Goal: Transaction & Acquisition: Register for event/course

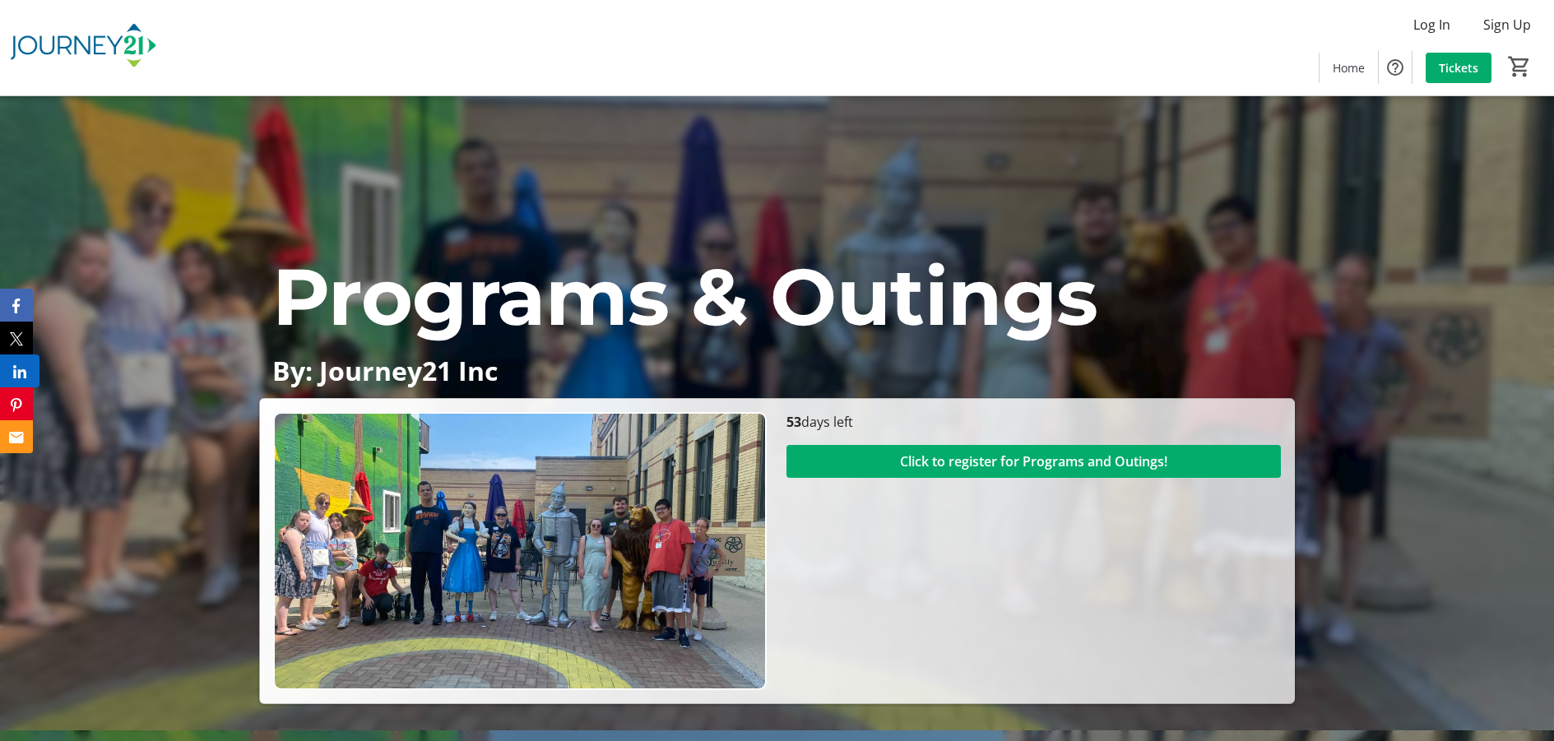
scroll to position [58, 0]
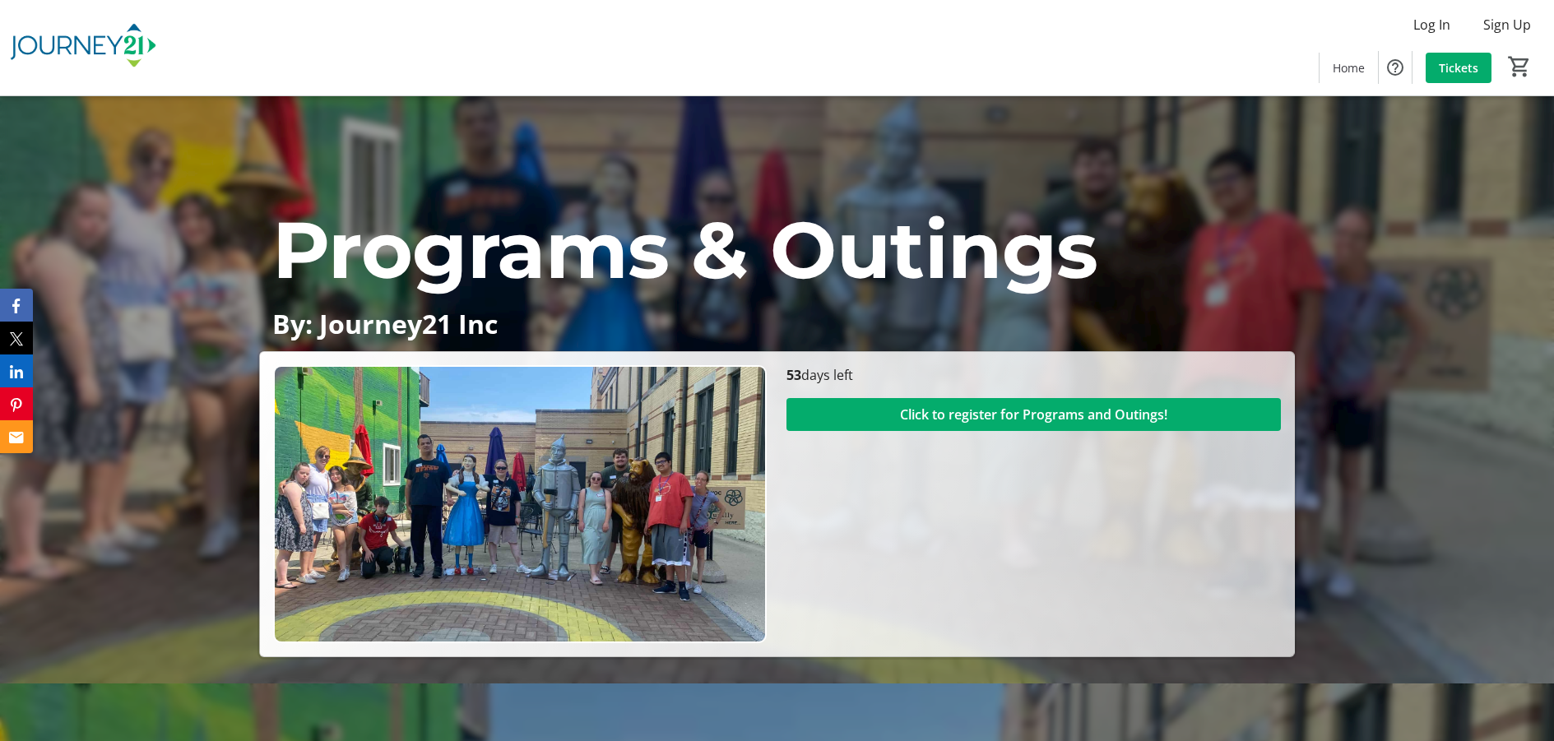
click at [1003, 388] on section "Click to register for Programs and Outings!" at bounding box center [1034, 408] width 495 height 46
click at [1005, 411] on span "Click to register for Programs and Outings!" at bounding box center [1033, 415] width 267 height 20
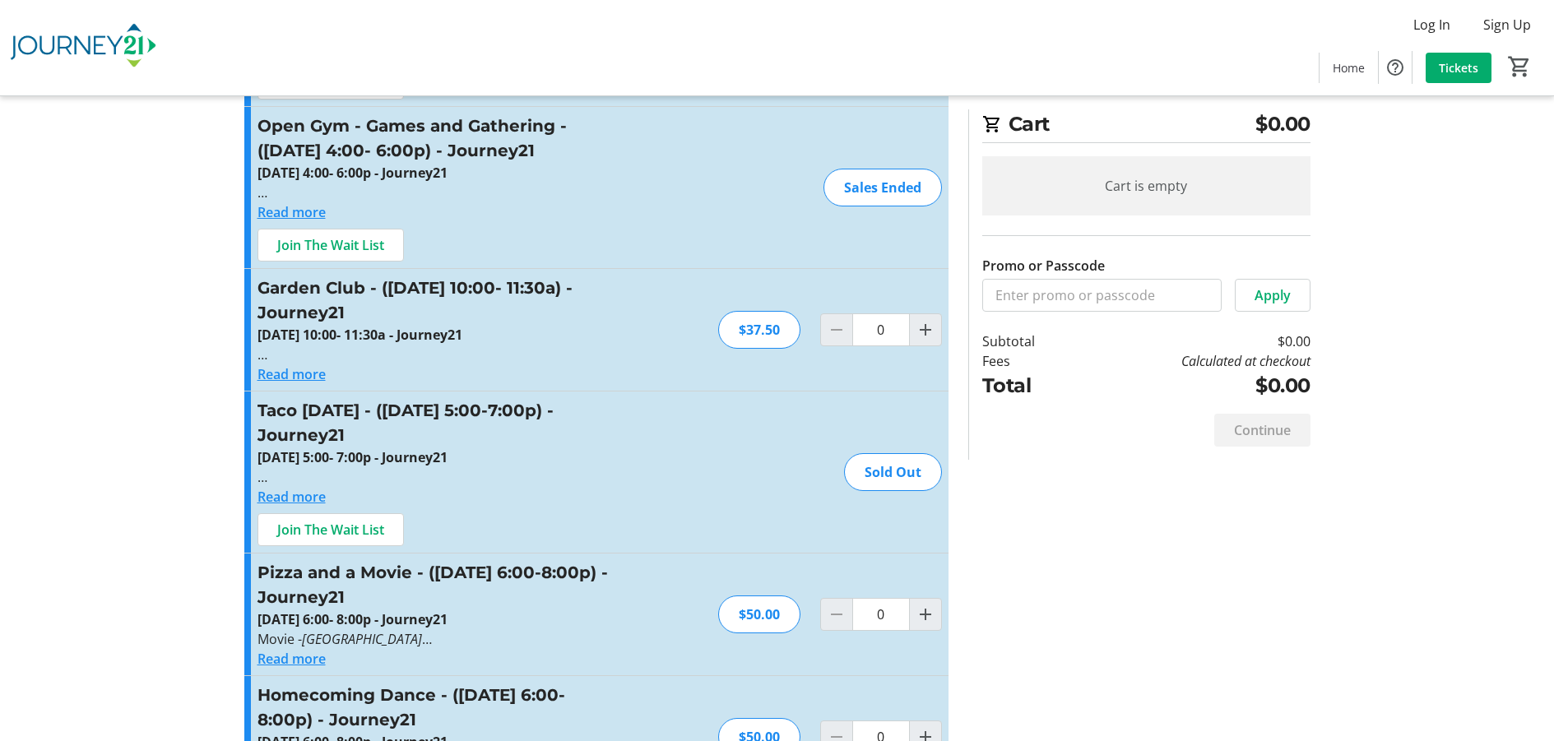
scroll to position [821, 0]
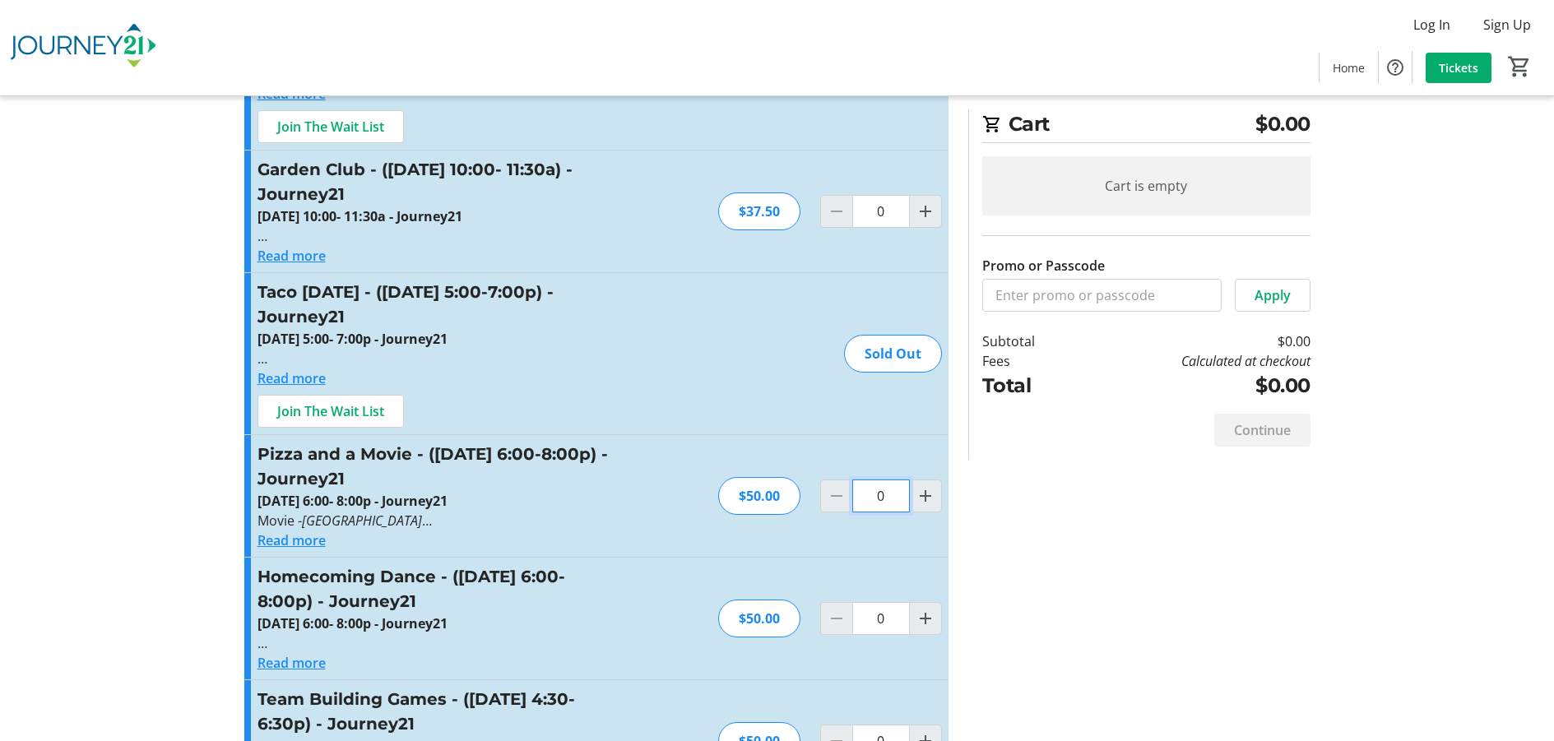
click at [895, 480] on input "0" at bounding box center [881, 496] width 58 height 33
click at [924, 486] on mat-icon "Increment by one" at bounding box center [926, 496] width 20 height 20
type input "1"
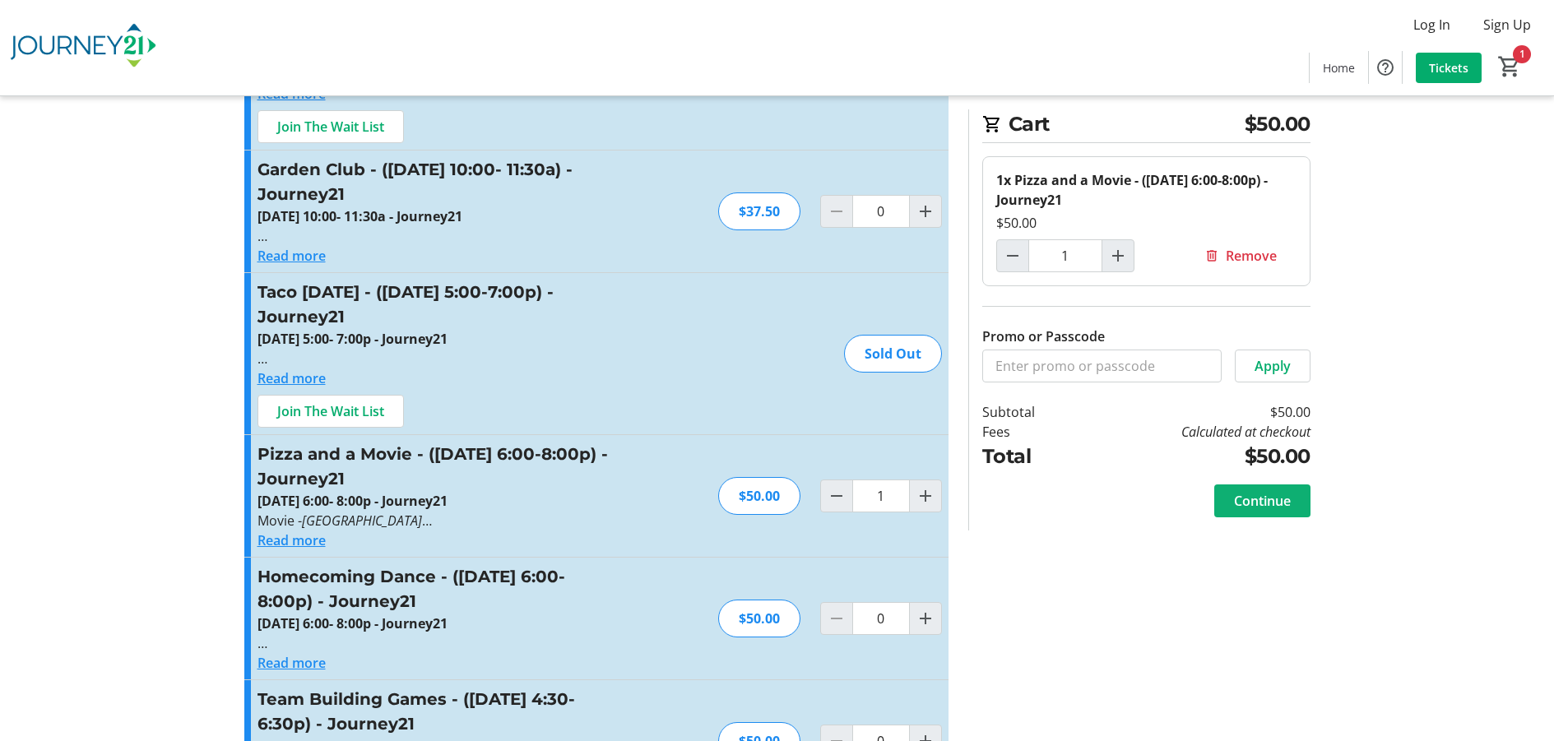
click at [1252, 500] on span "Continue" at bounding box center [1262, 501] width 57 height 20
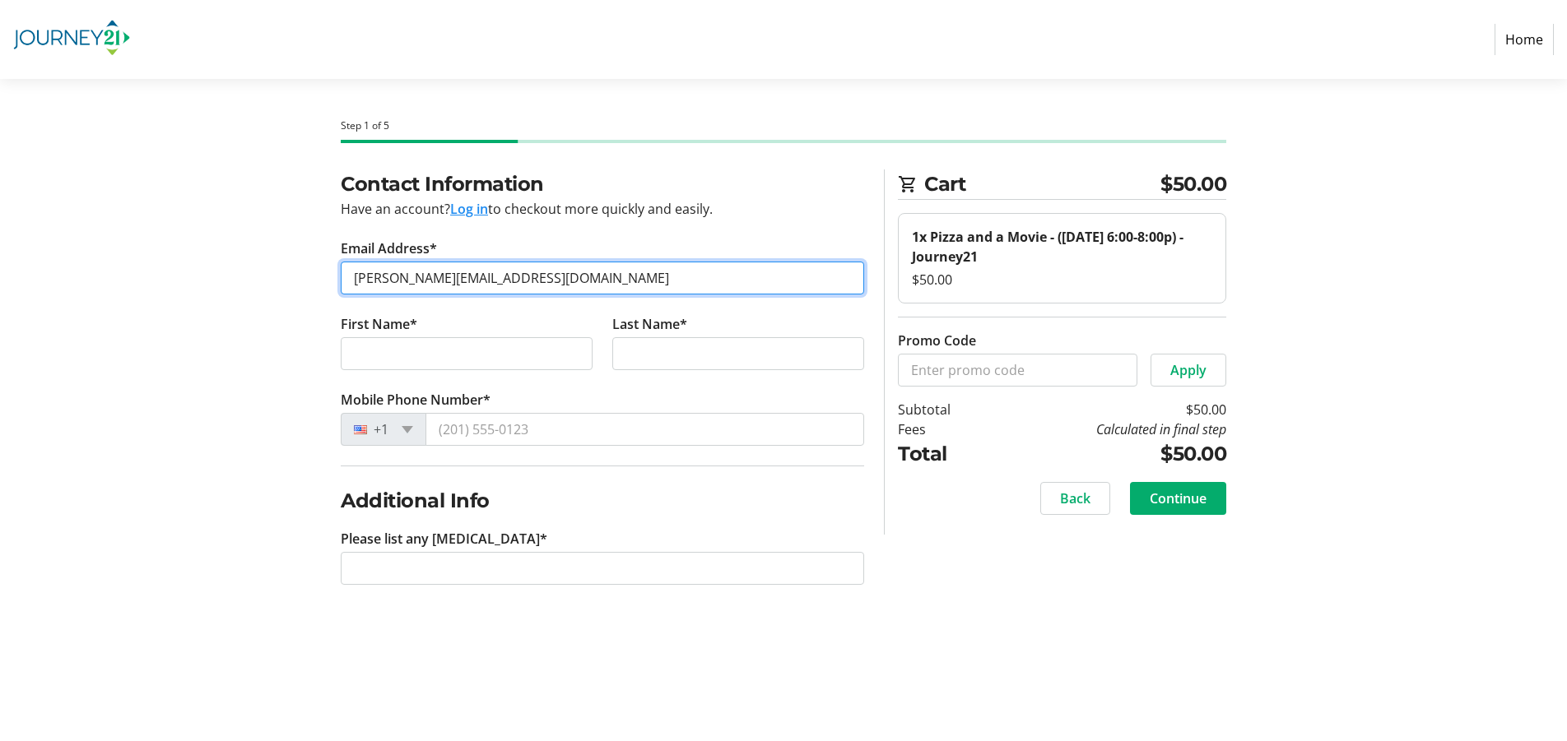
type input "[PERSON_NAME][EMAIL_ADDRESS][DOMAIN_NAME]"
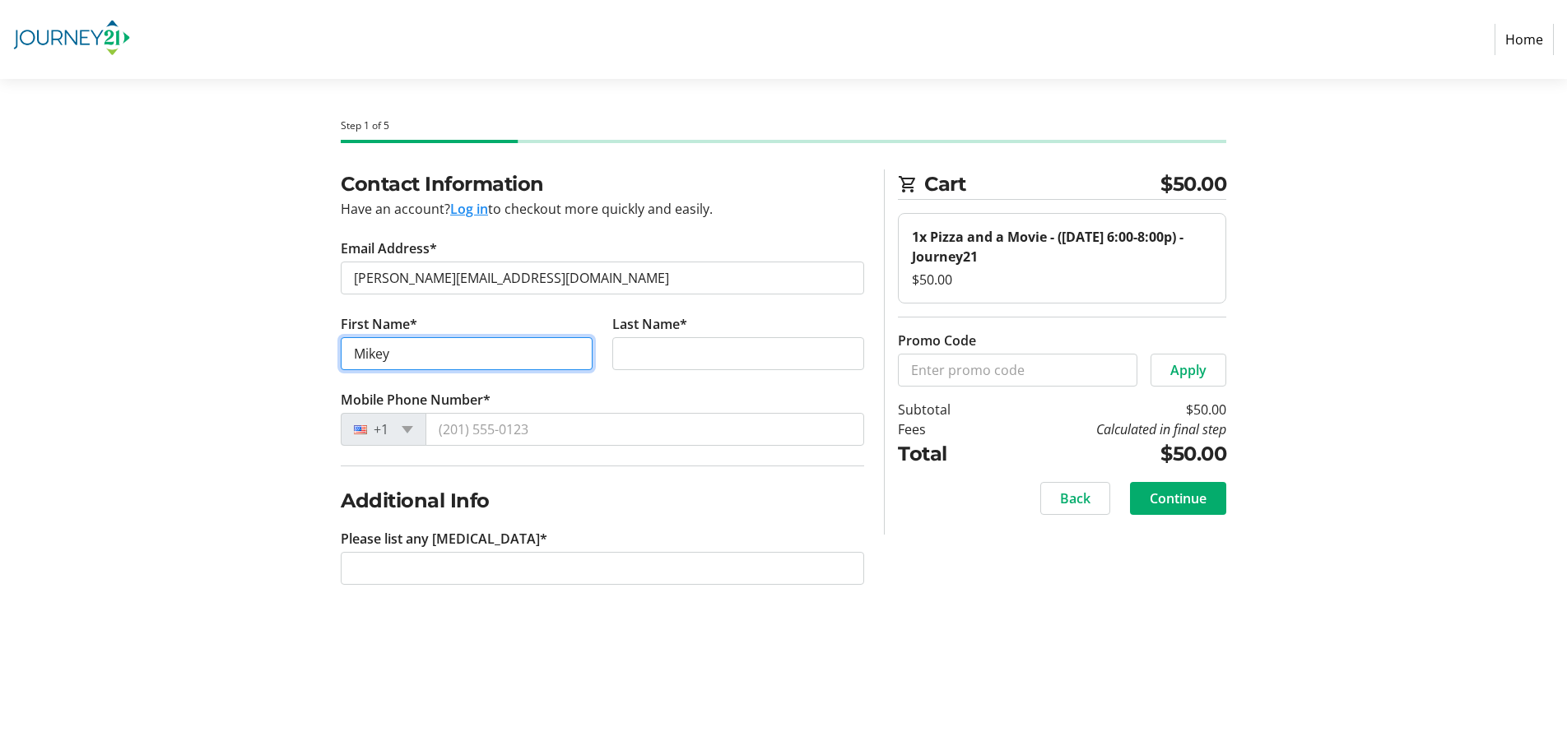
type input "Mikey"
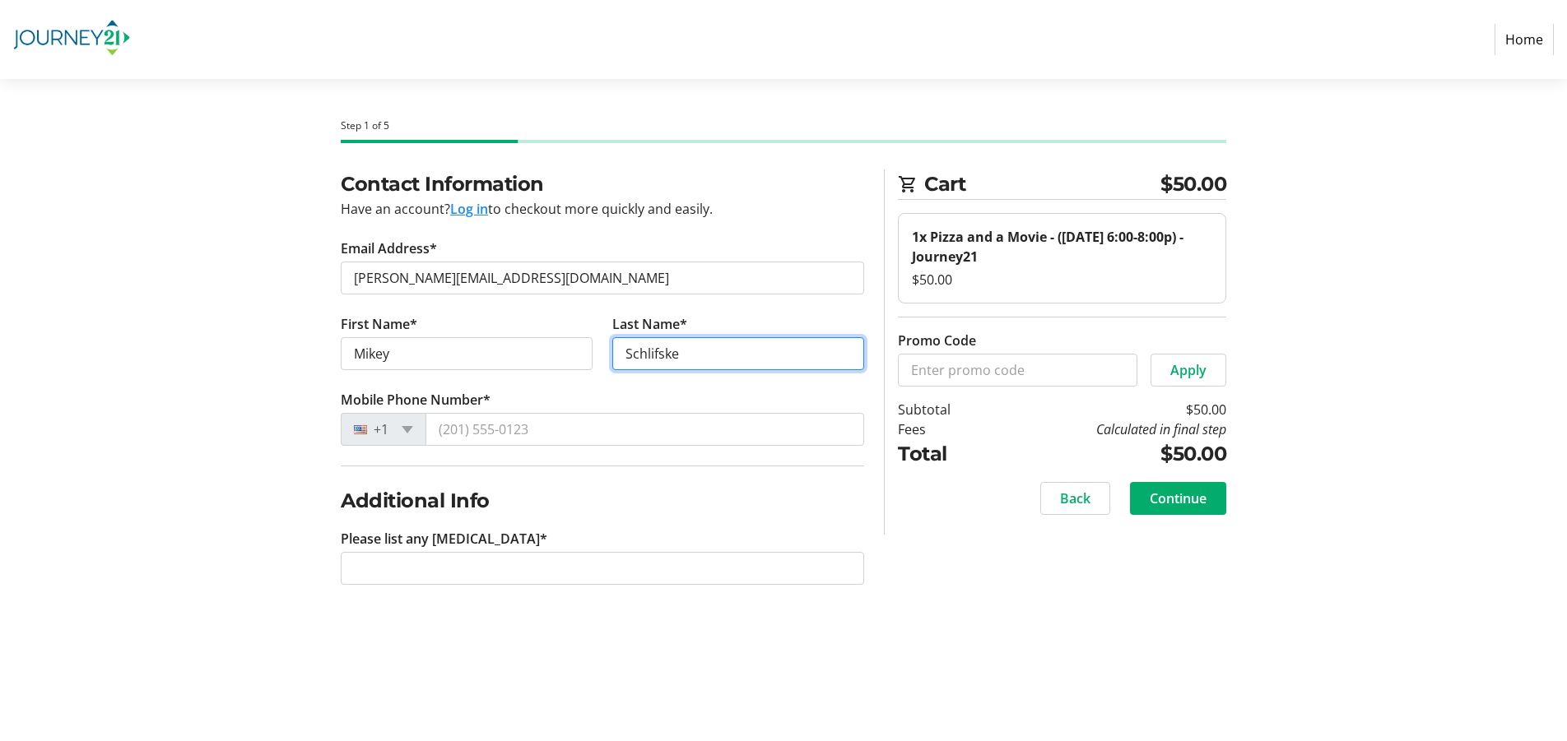
type input "Schlifske"
click at [389, 385] on tr-form-field "First Name* [PERSON_NAME]" at bounding box center [467, 352] width 272 height 76
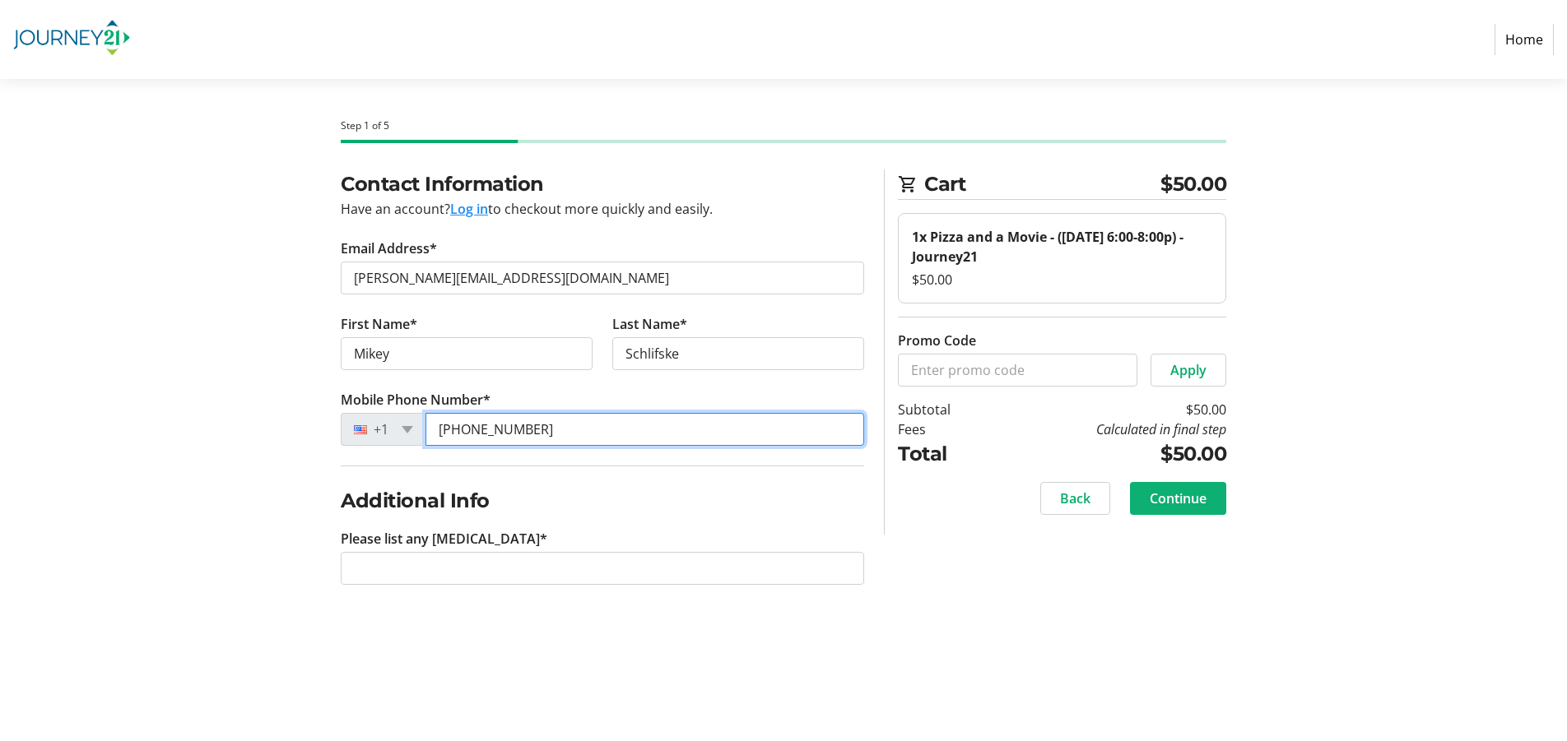
type input "[PHONE_NUMBER]"
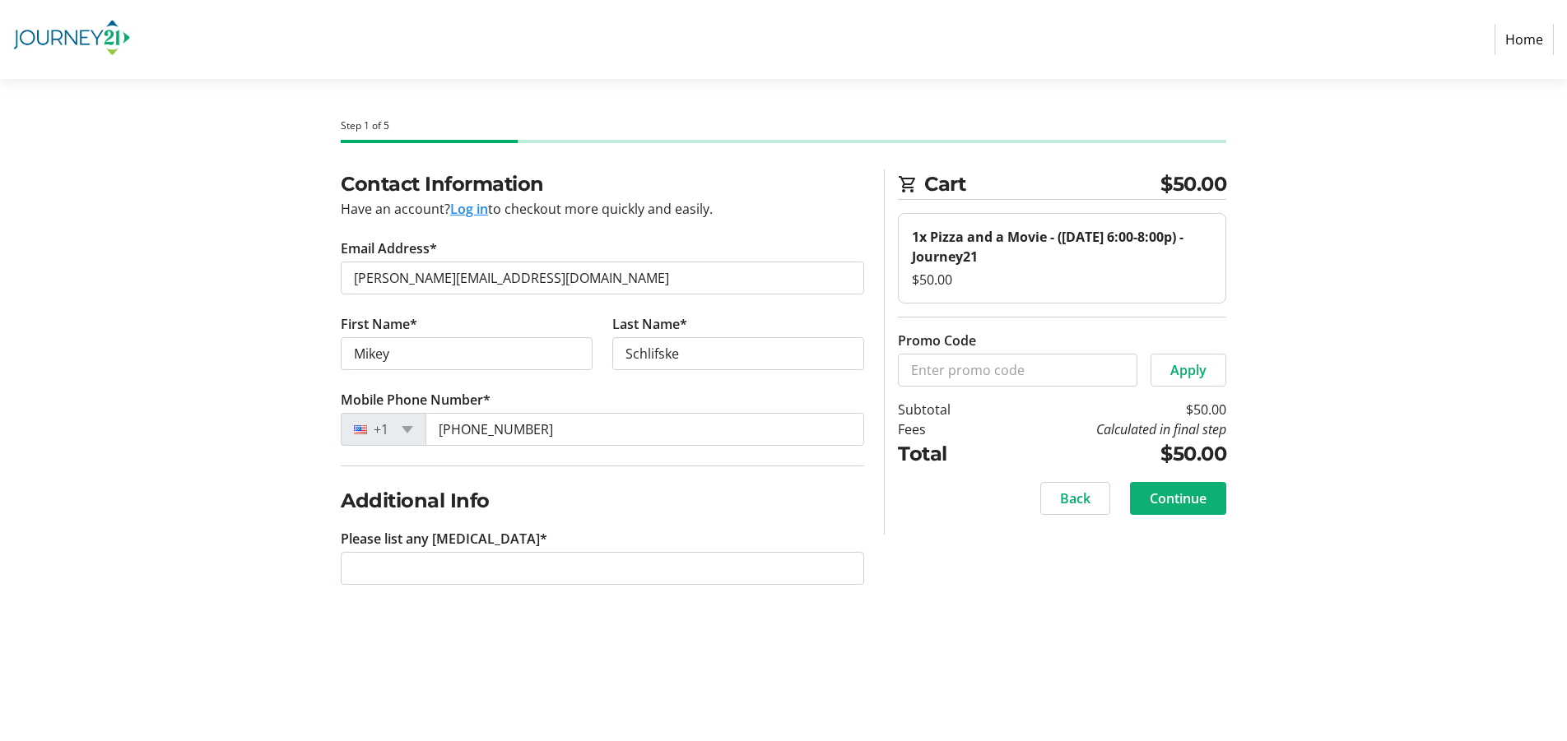
click at [1182, 495] on span "Continue" at bounding box center [1177, 499] width 57 height 20
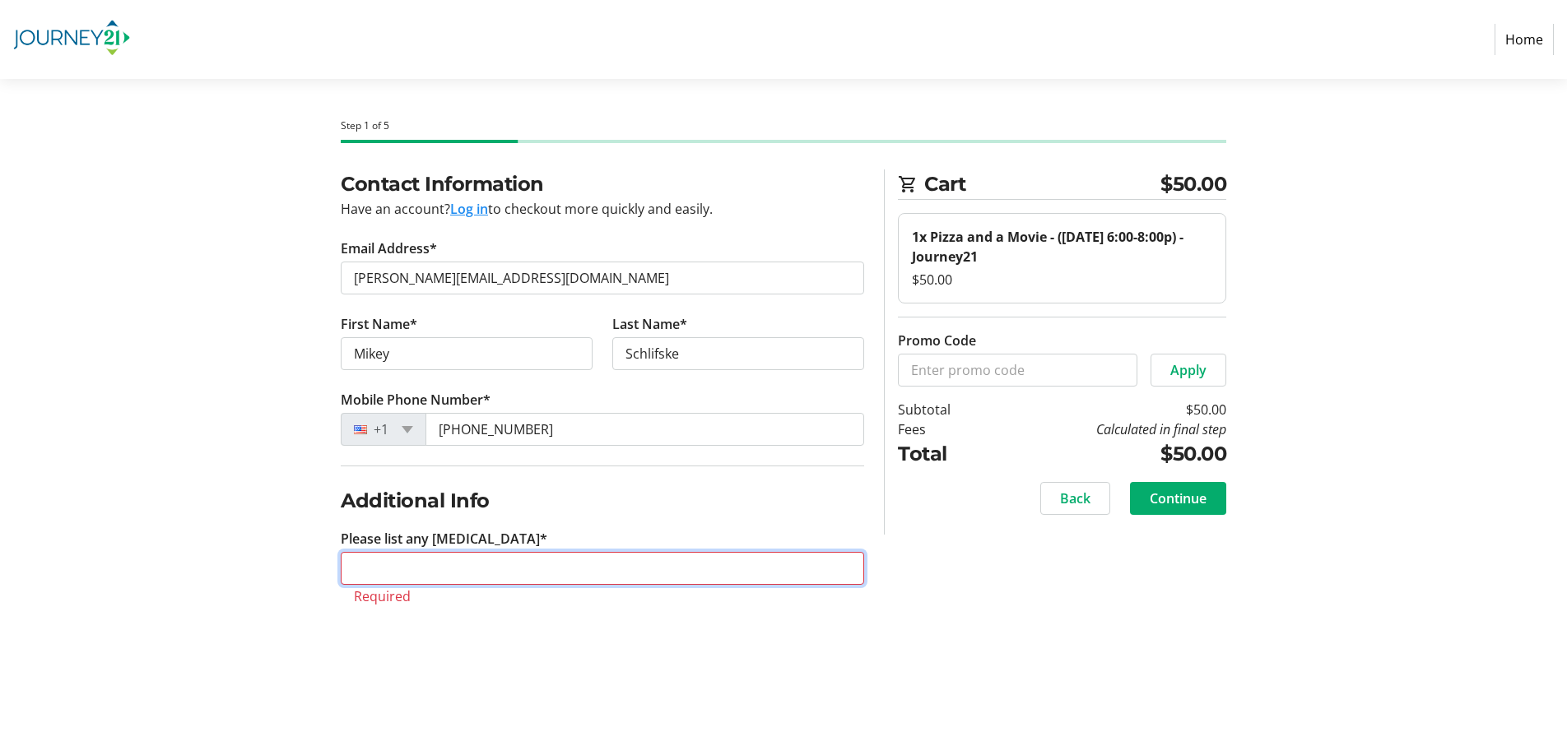
click at [593, 575] on input "Please list any [MEDICAL_DATA]*" at bounding box center [602, 568] width 523 height 33
type input "None"
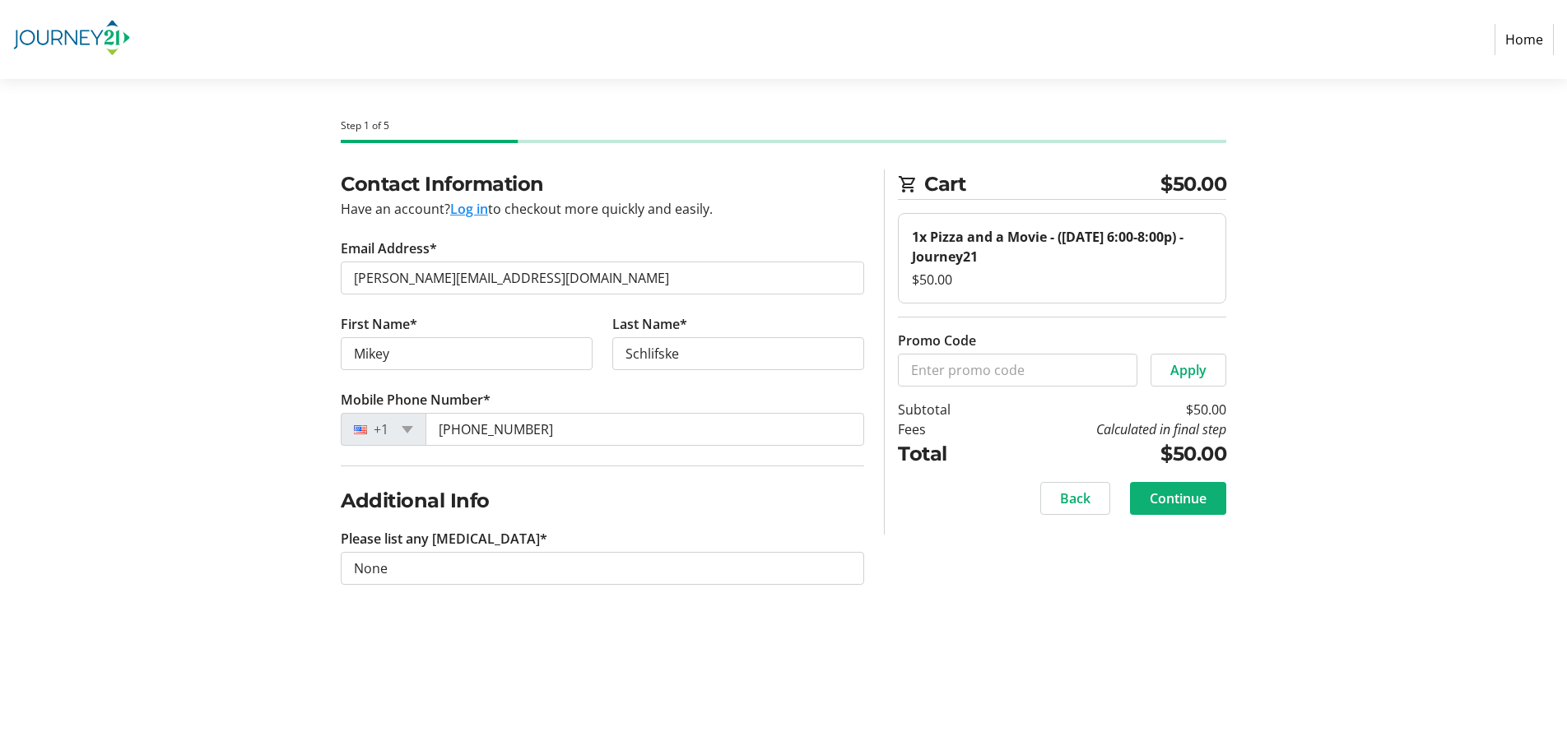
click at [1163, 491] on span "Continue" at bounding box center [1177, 499] width 57 height 20
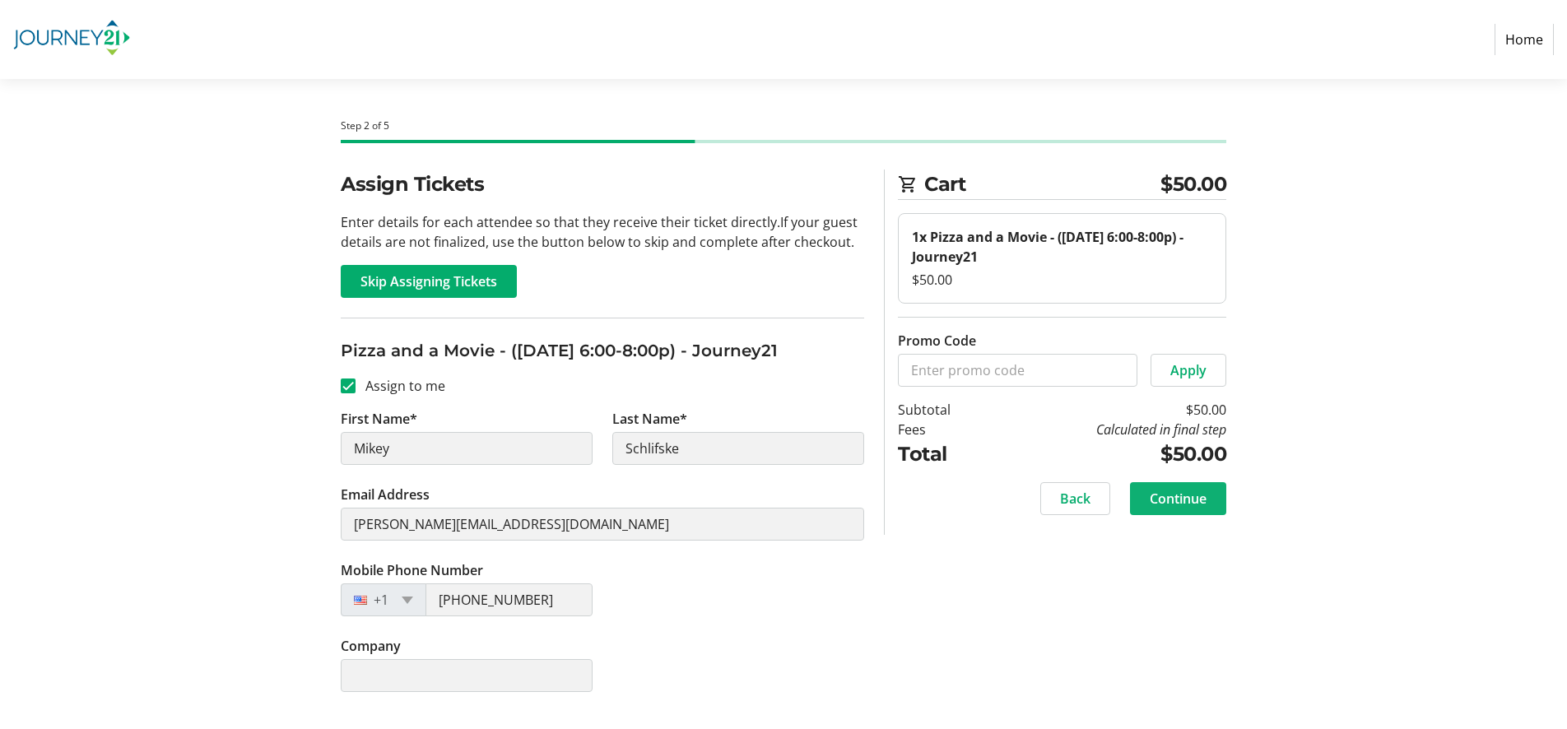
click at [1172, 490] on span "Continue" at bounding box center [1177, 499] width 57 height 20
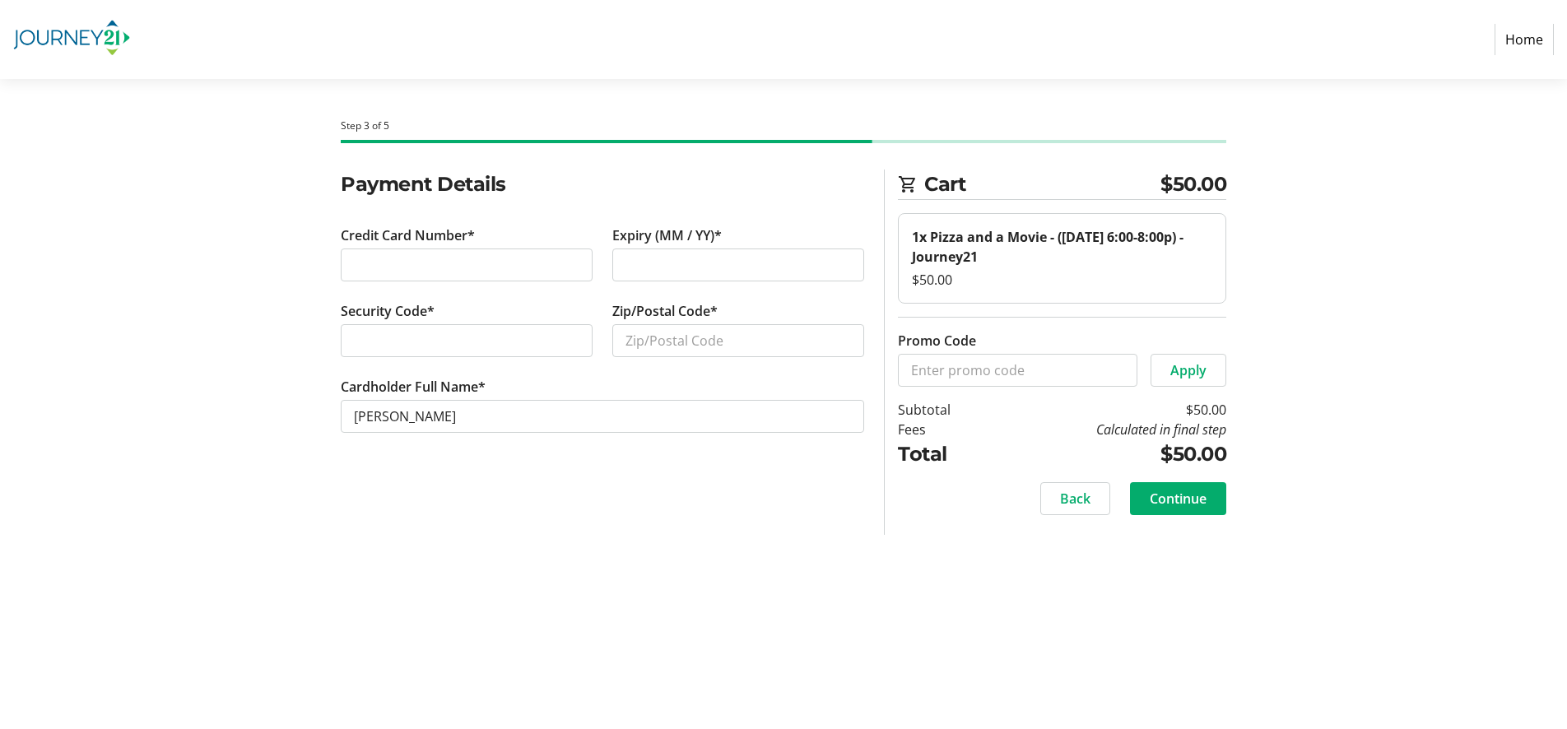
click at [552, 506] on div "Payment Details Credit Card Number* Expiry (MM / YY)* Security Code* Zip/Postal…" at bounding box center [602, 351] width 543 height 365
type input "53122"
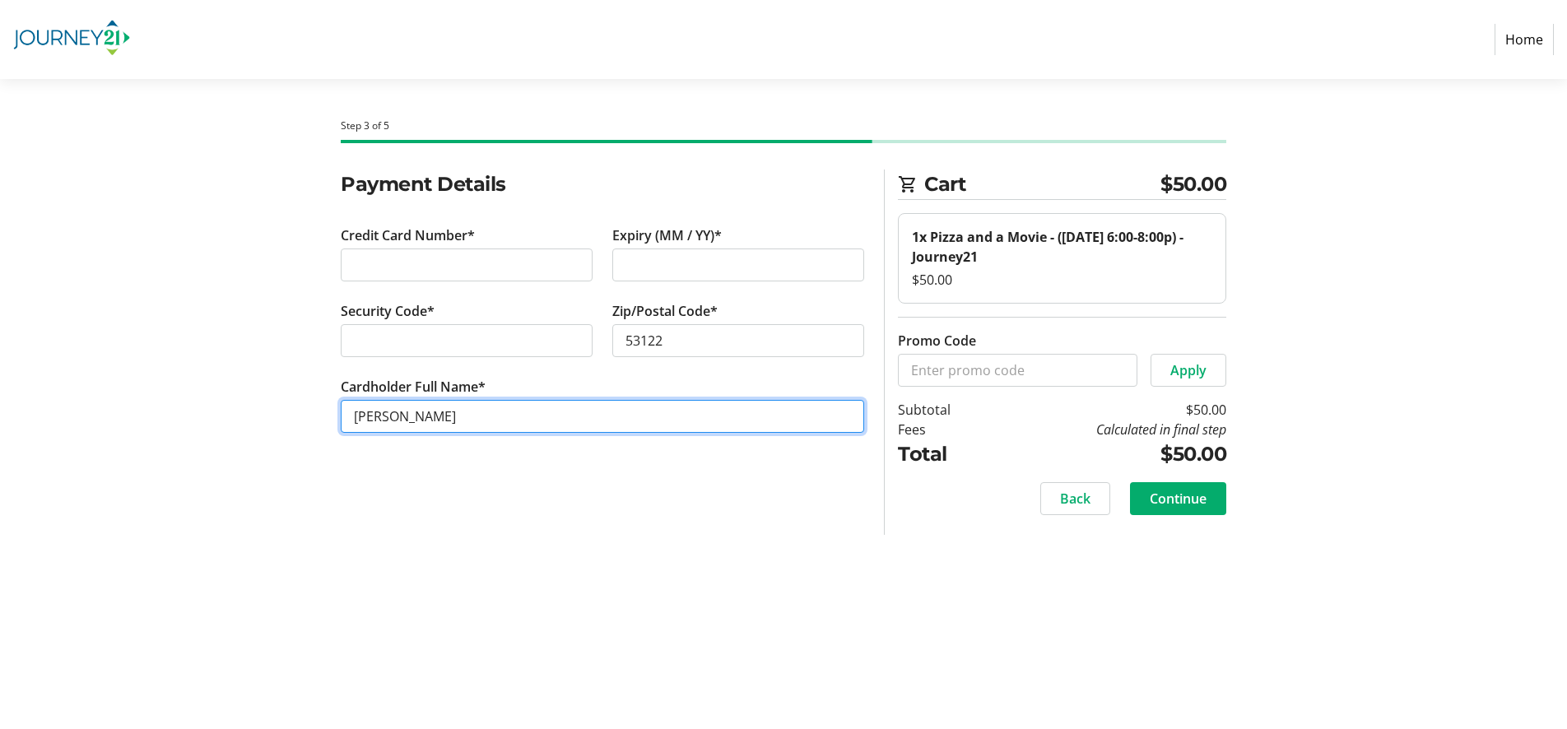
drag, startPoint x: 488, startPoint y: 420, endPoint x: 243, endPoint y: 400, distance: 246.0
click at [243, 400] on div "Payment Details Credit Card Number* Expiry (MM / YY)* Security Code* Zip/Postal…" at bounding box center [783, 351] width 1086 height 365
type input "[PERSON_NAME]"
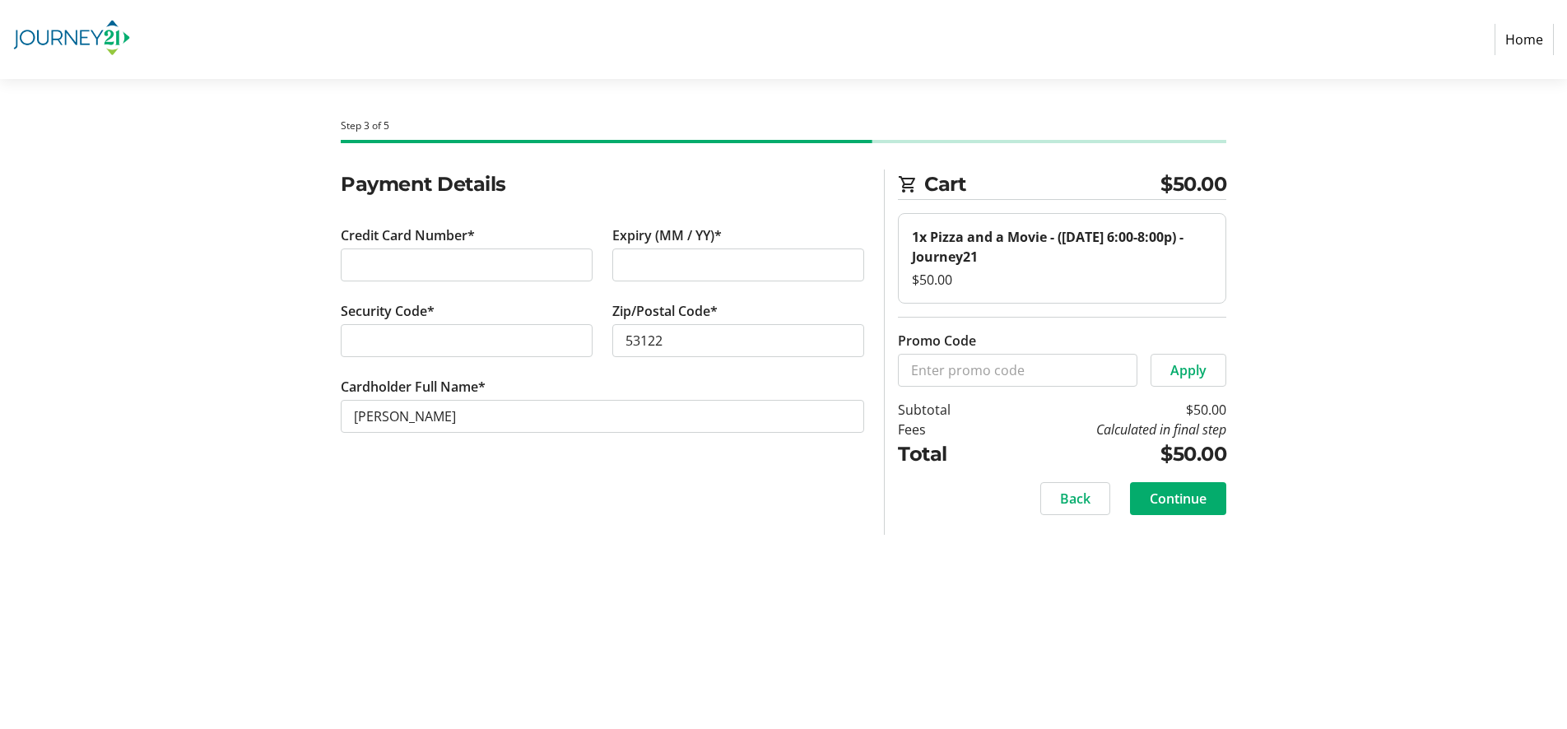
click at [1189, 496] on span "Continue" at bounding box center [1177, 499] width 57 height 20
click at [1076, 506] on div "Back Continue" at bounding box center [1062, 498] width 328 height 33
click at [1084, 491] on div "Back Continue" at bounding box center [1062, 498] width 328 height 33
click at [1191, 499] on div "Back Continue" at bounding box center [1062, 498] width 328 height 33
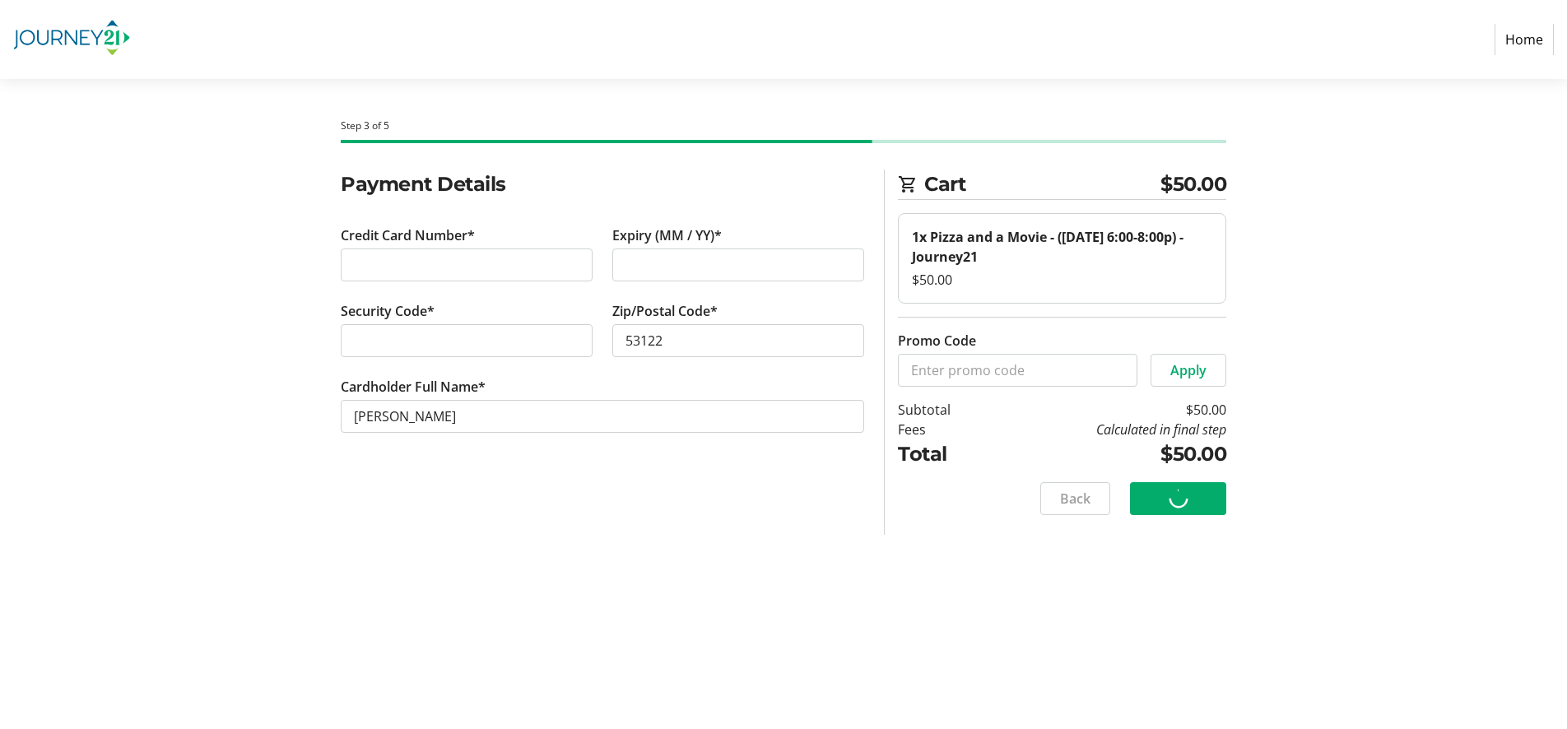
click at [1172, 499] on div "Back Continue" at bounding box center [1062, 498] width 328 height 33
click at [1094, 494] on div "Back Continue" at bounding box center [1062, 498] width 328 height 33
click at [1019, 490] on div "Back Continue" at bounding box center [1062, 498] width 328 height 33
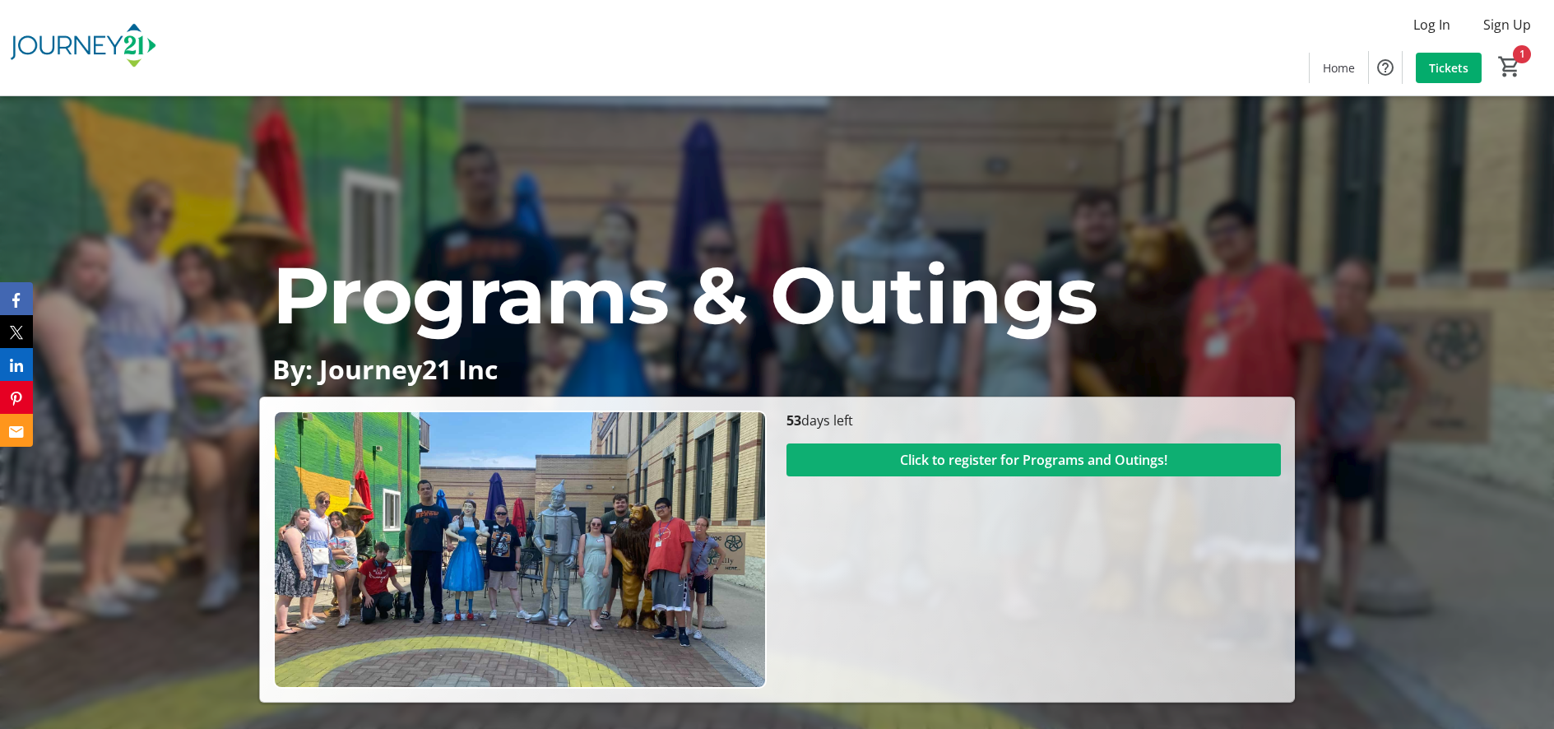
click at [949, 462] on span "Click to register for Programs and Outings!" at bounding box center [1033, 460] width 267 height 20
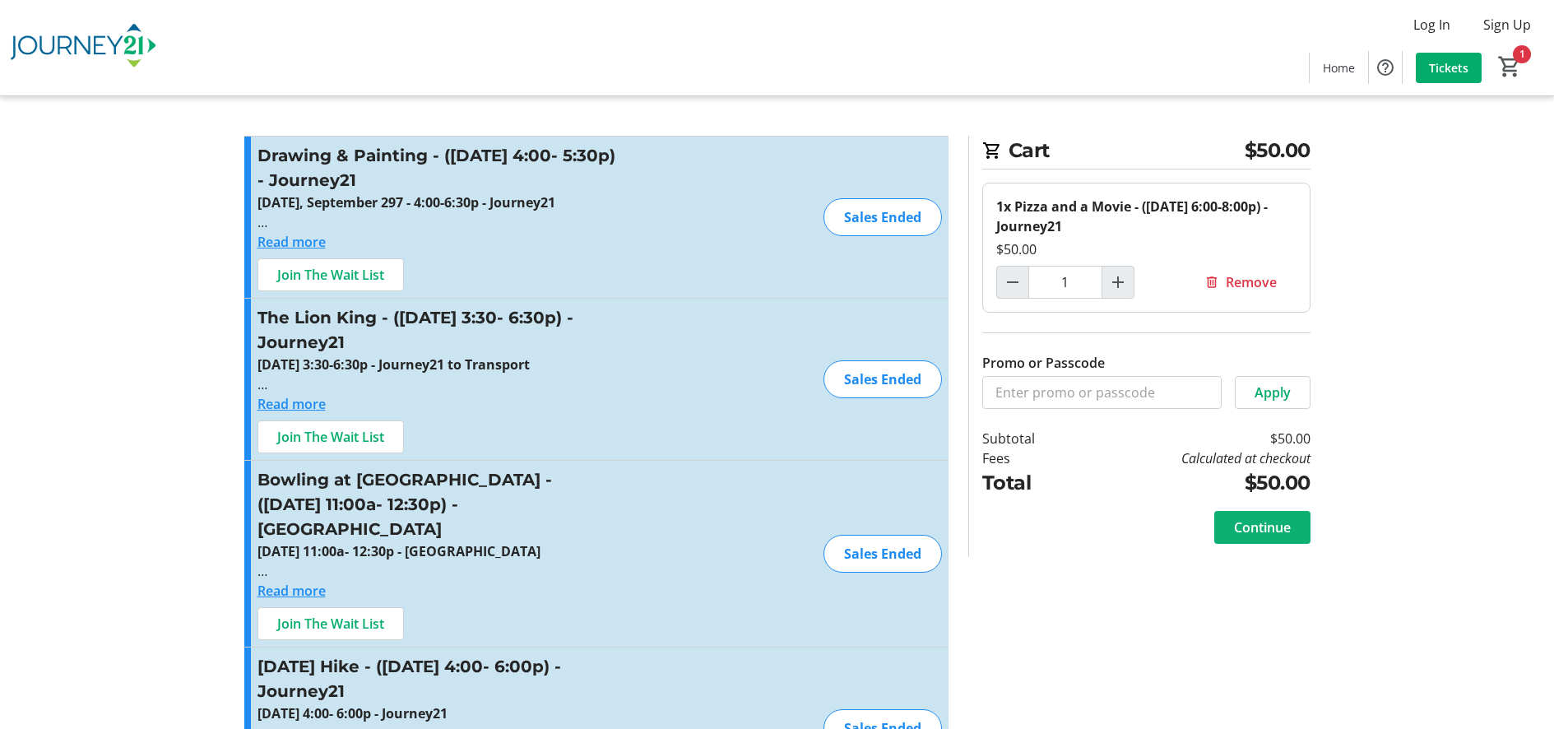
click at [1271, 526] on span "Continue" at bounding box center [1262, 528] width 57 height 20
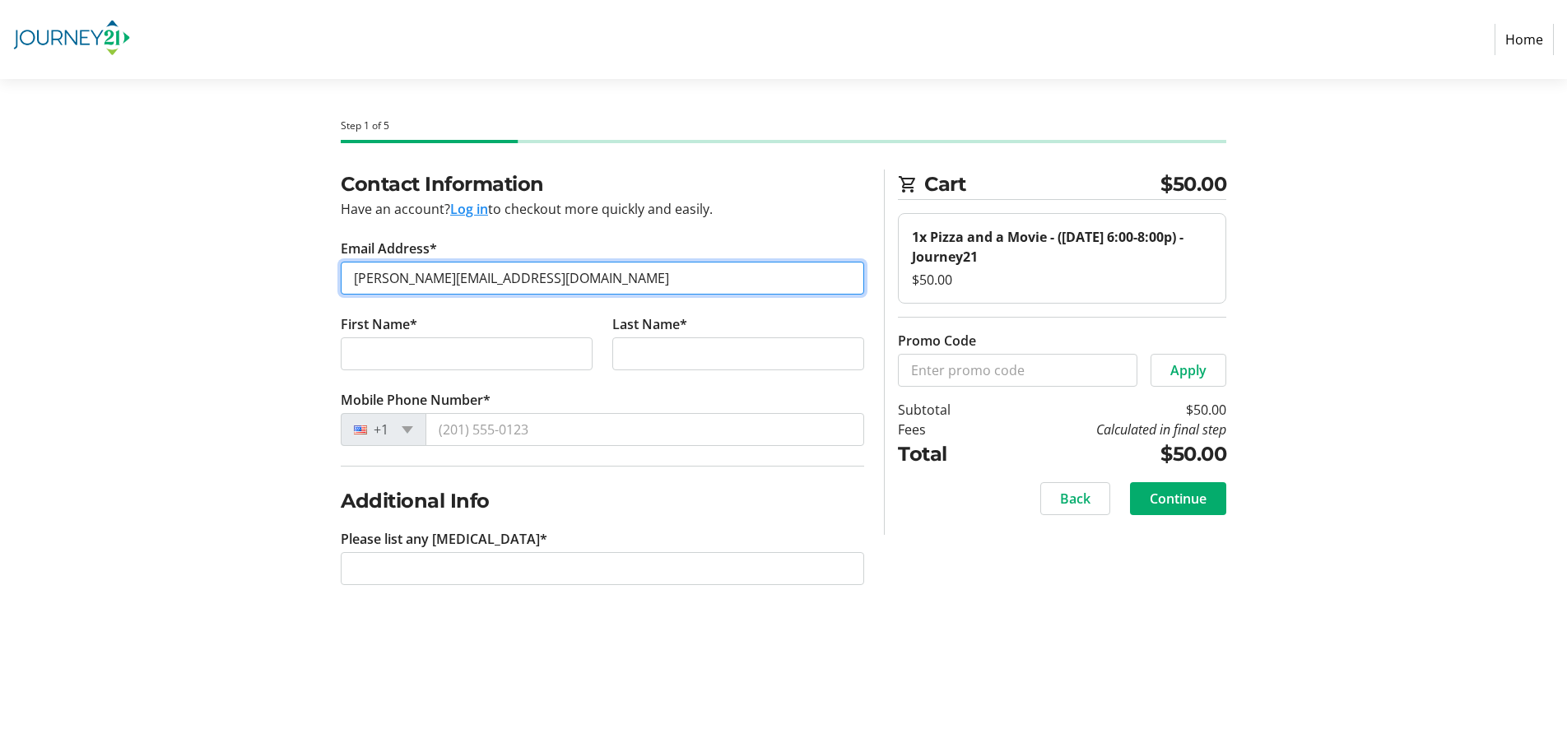
type input "[PERSON_NAME][EMAIL_ADDRESS][DOMAIN_NAME]"
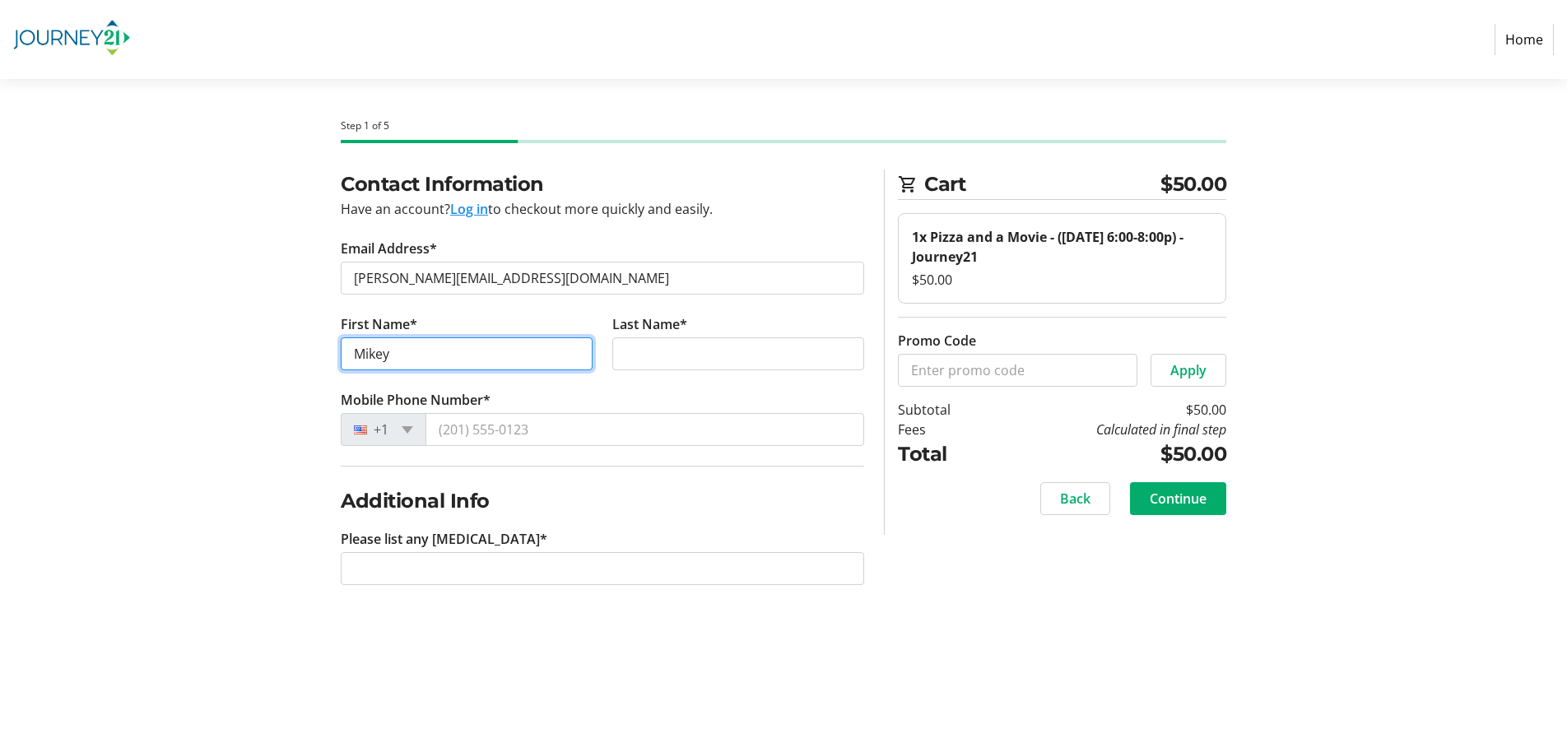
type input "Mikey"
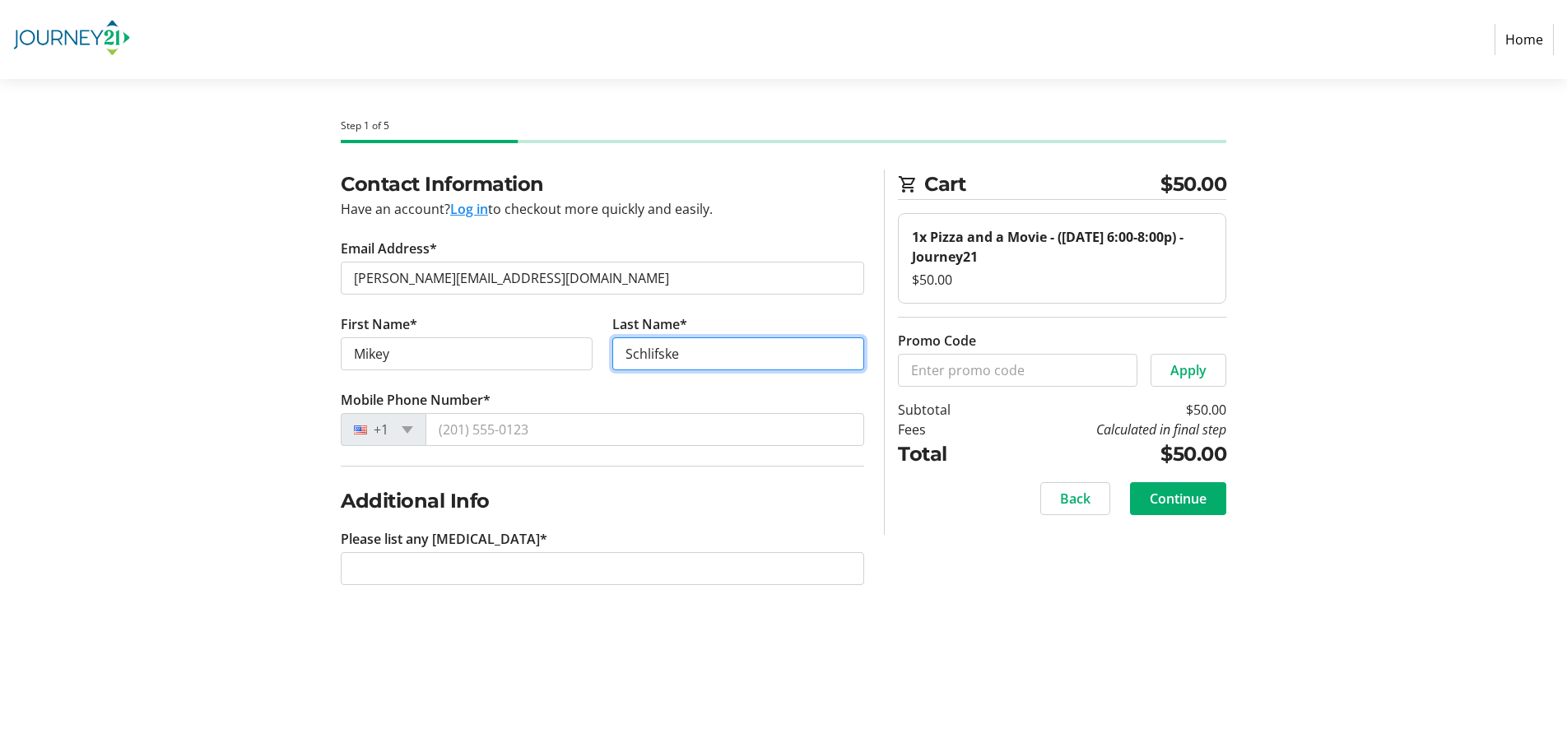
type input "Schlifske"
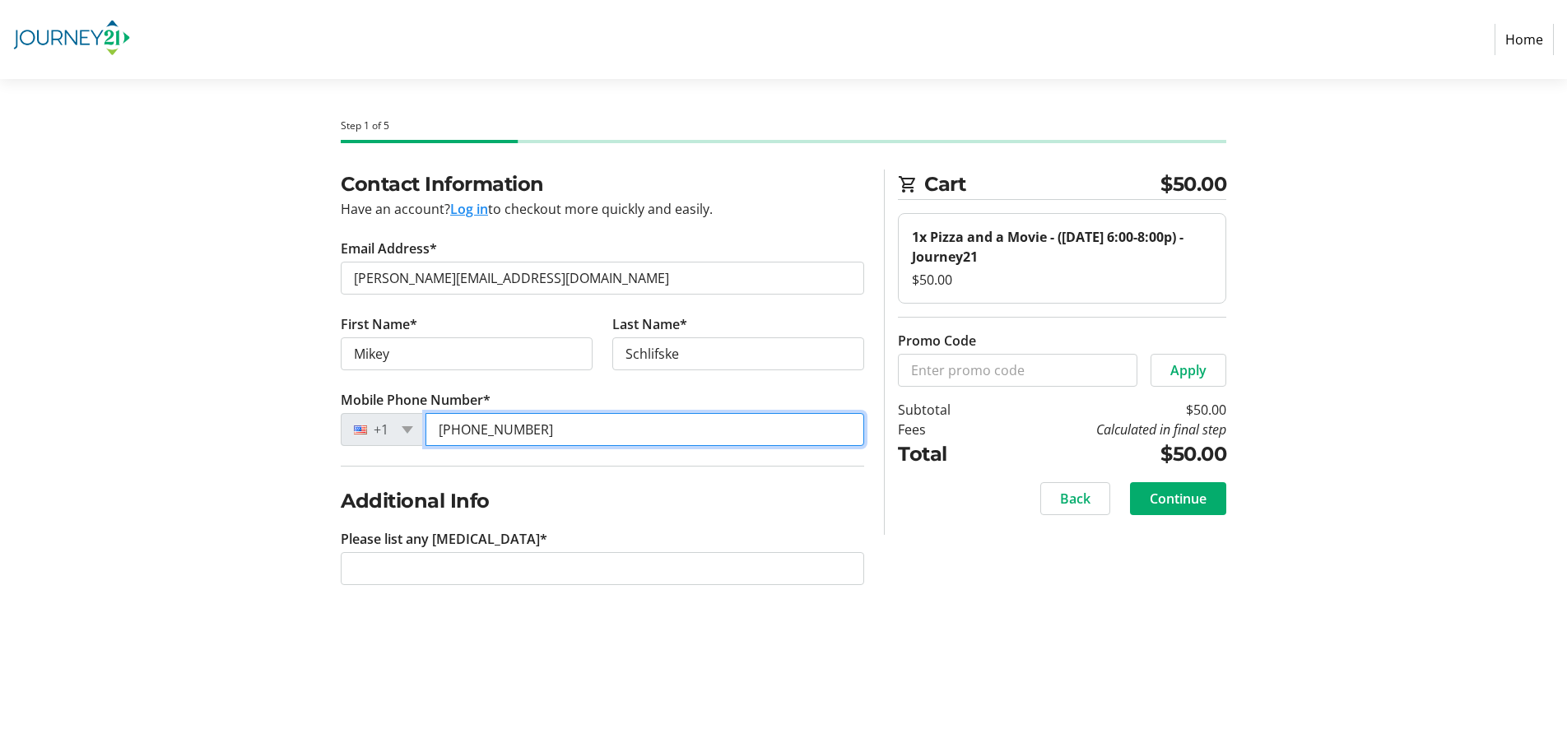
type input "[PHONE_NUMBER]"
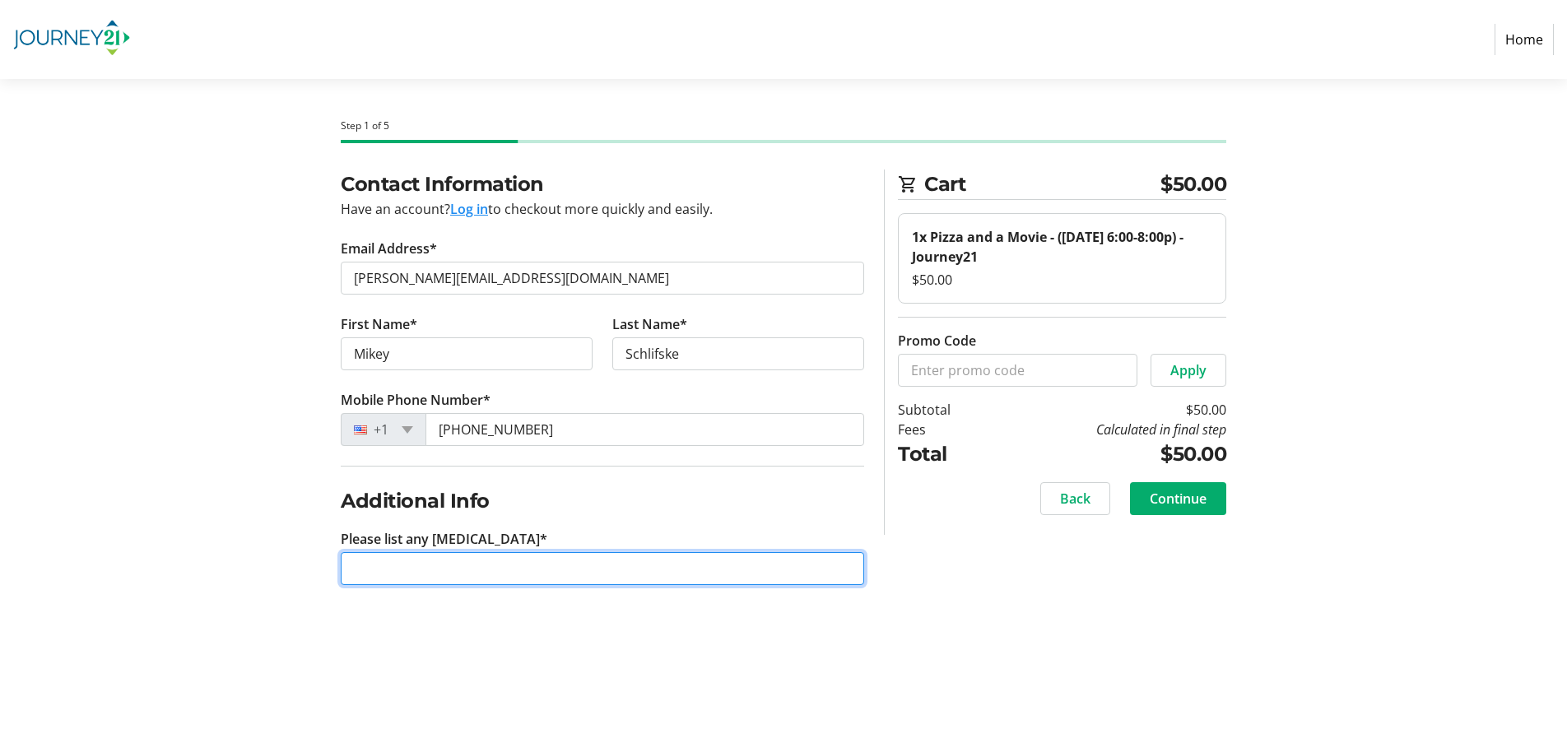
click at [403, 569] on input "Please list any [MEDICAL_DATA]*" at bounding box center [602, 568] width 523 height 33
type input "None"
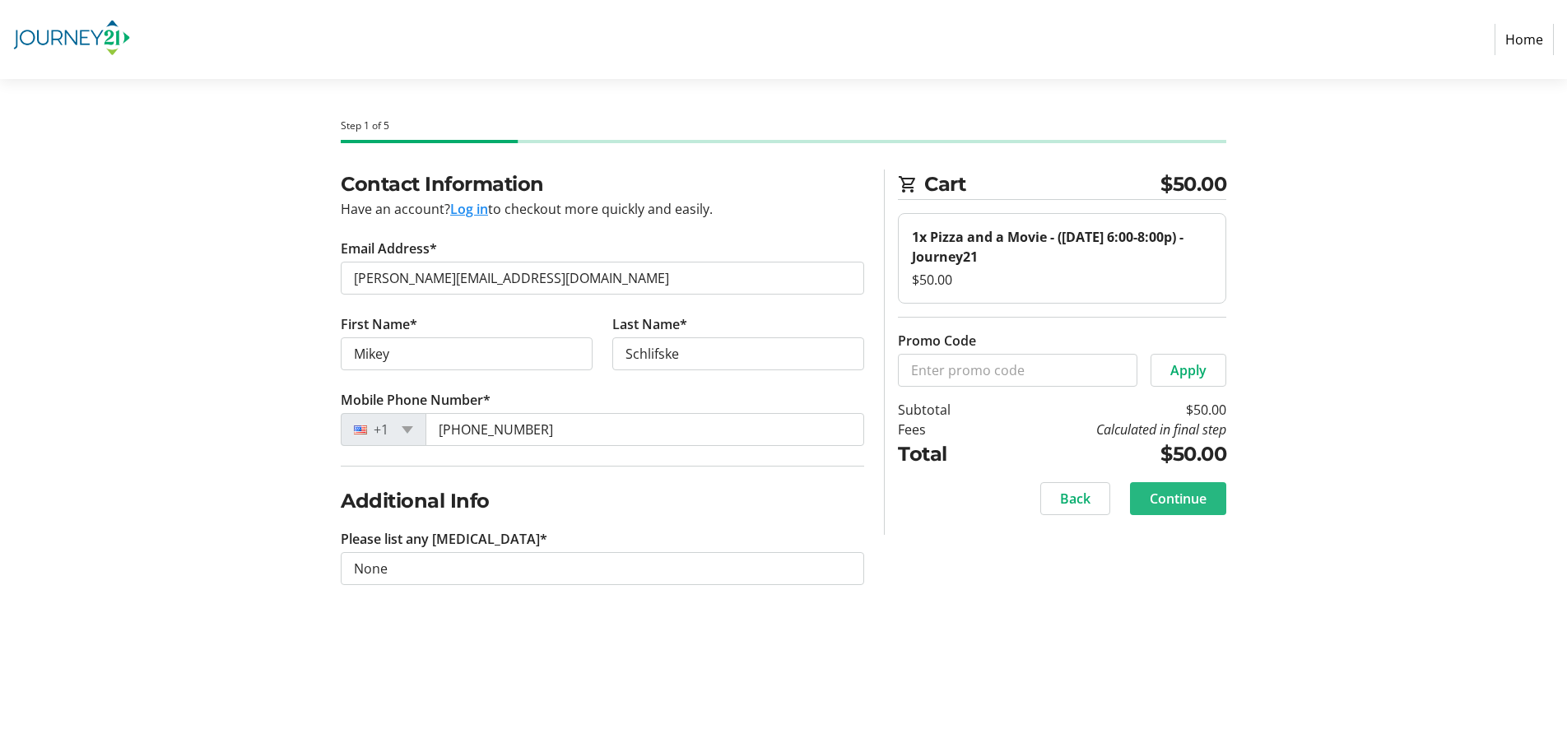
click at [1183, 499] on span "Continue" at bounding box center [1177, 499] width 57 height 20
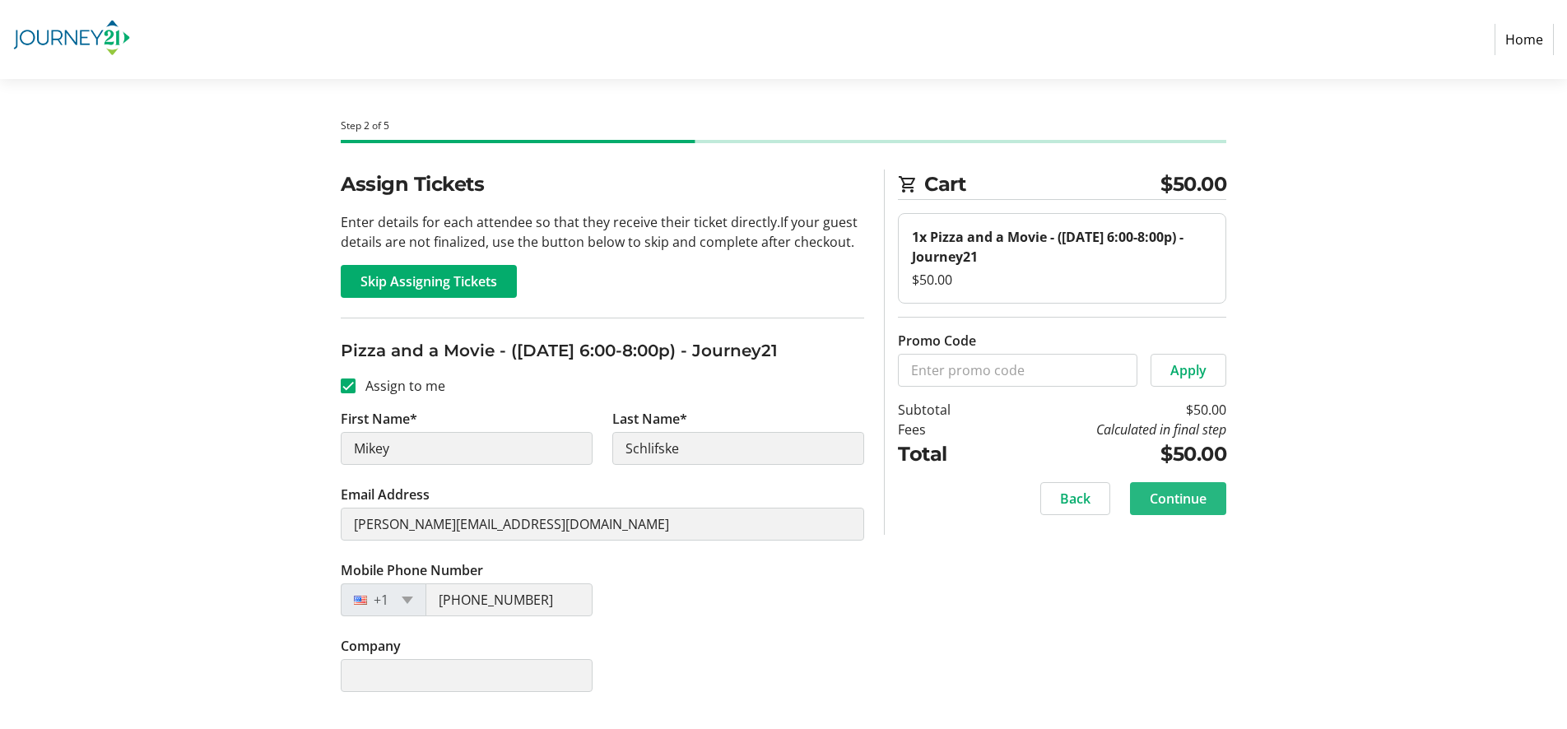
click at [1196, 499] on span "Continue" at bounding box center [1177, 499] width 57 height 20
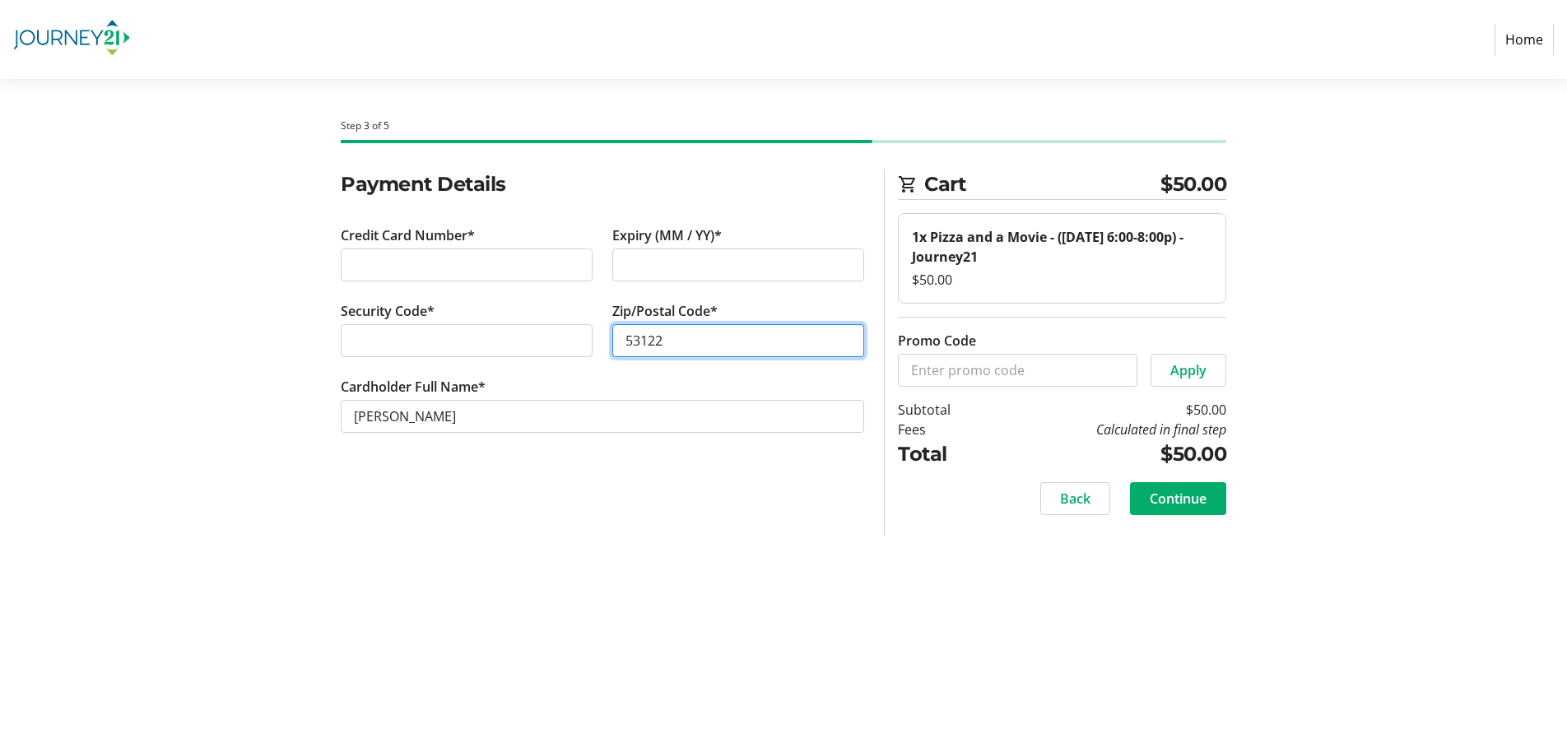
type input "53122"
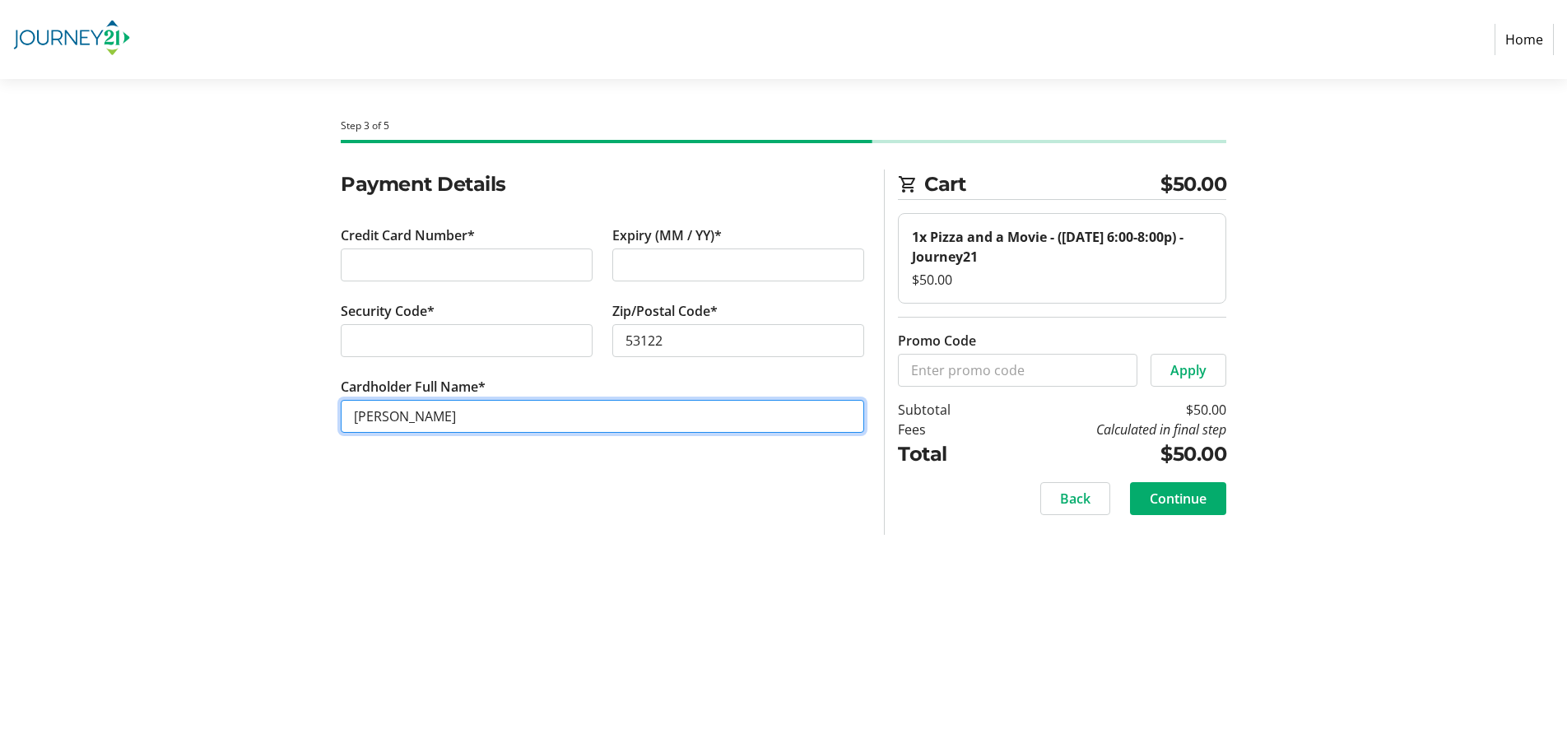
drag, startPoint x: 390, startPoint y: 418, endPoint x: 313, endPoint y: 412, distance: 77.6
click at [313, 412] on div "Payment Details Credit Card Number* Expiry (MM / YY)* Security Code* Zip/Postal…" at bounding box center [783, 351] width 1086 height 365
type input "[PERSON_NAME]"
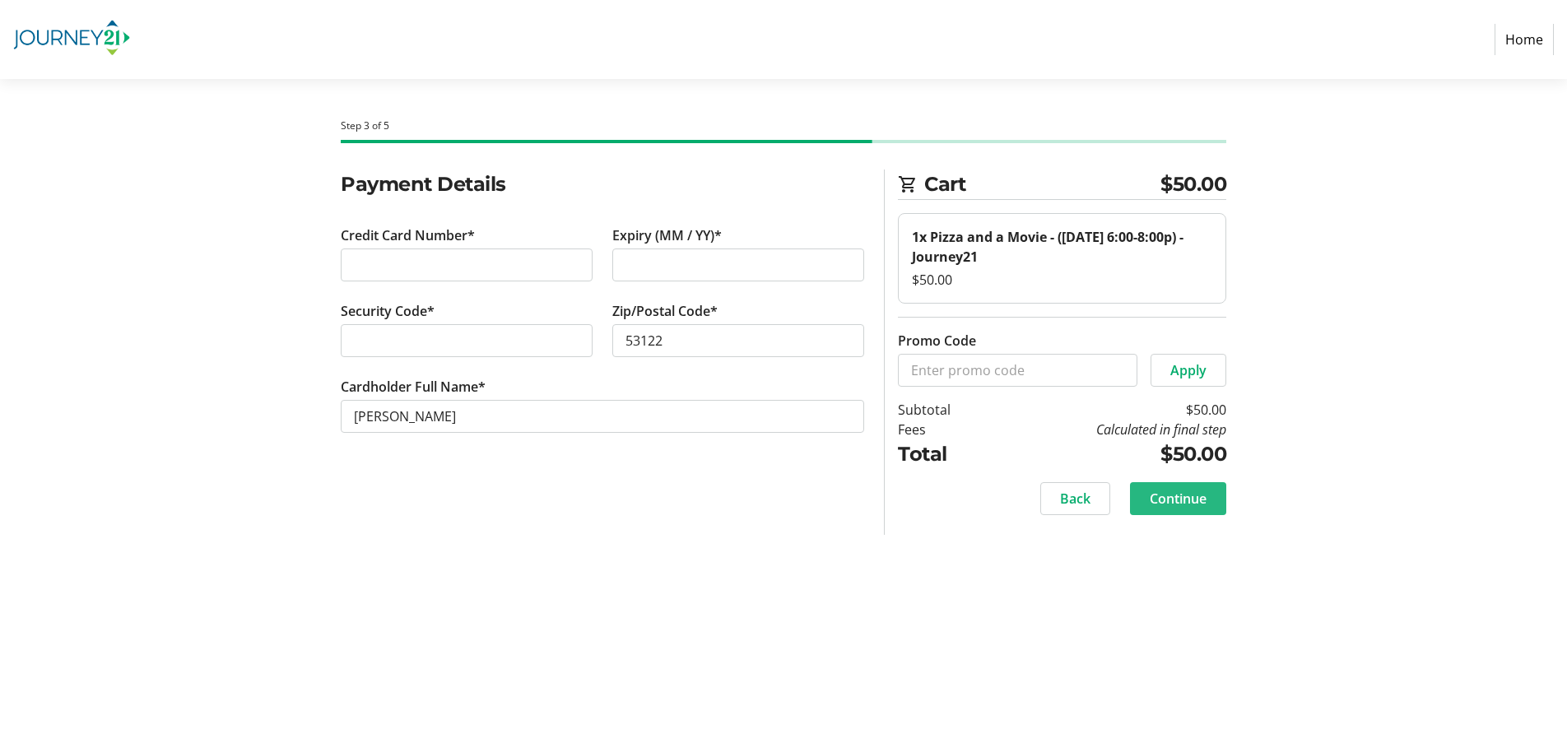
click at [1169, 484] on span at bounding box center [1178, 498] width 96 height 39
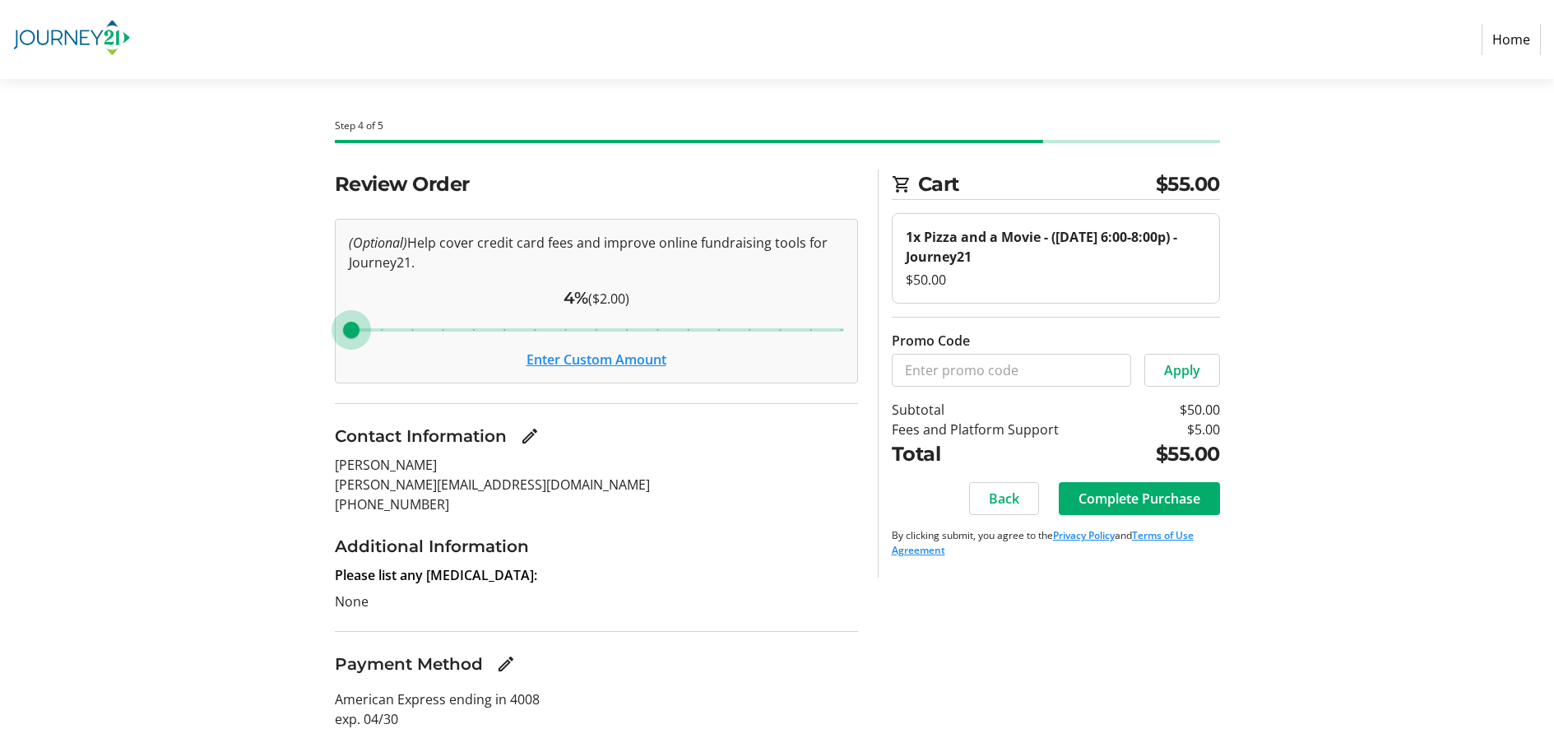
drag, startPoint x: 533, startPoint y: 332, endPoint x: 258, endPoint y: 318, distance: 276.0
type input "4"
click at [258, 318] on div "Review Order (Optional) Help cover credit card fees and improve online fundrais…" at bounding box center [778, 478] width 1086 height 619
click at [560, 360] on button "Enter Custom Amount" at bounding box center [597, 360] width 140 height 20
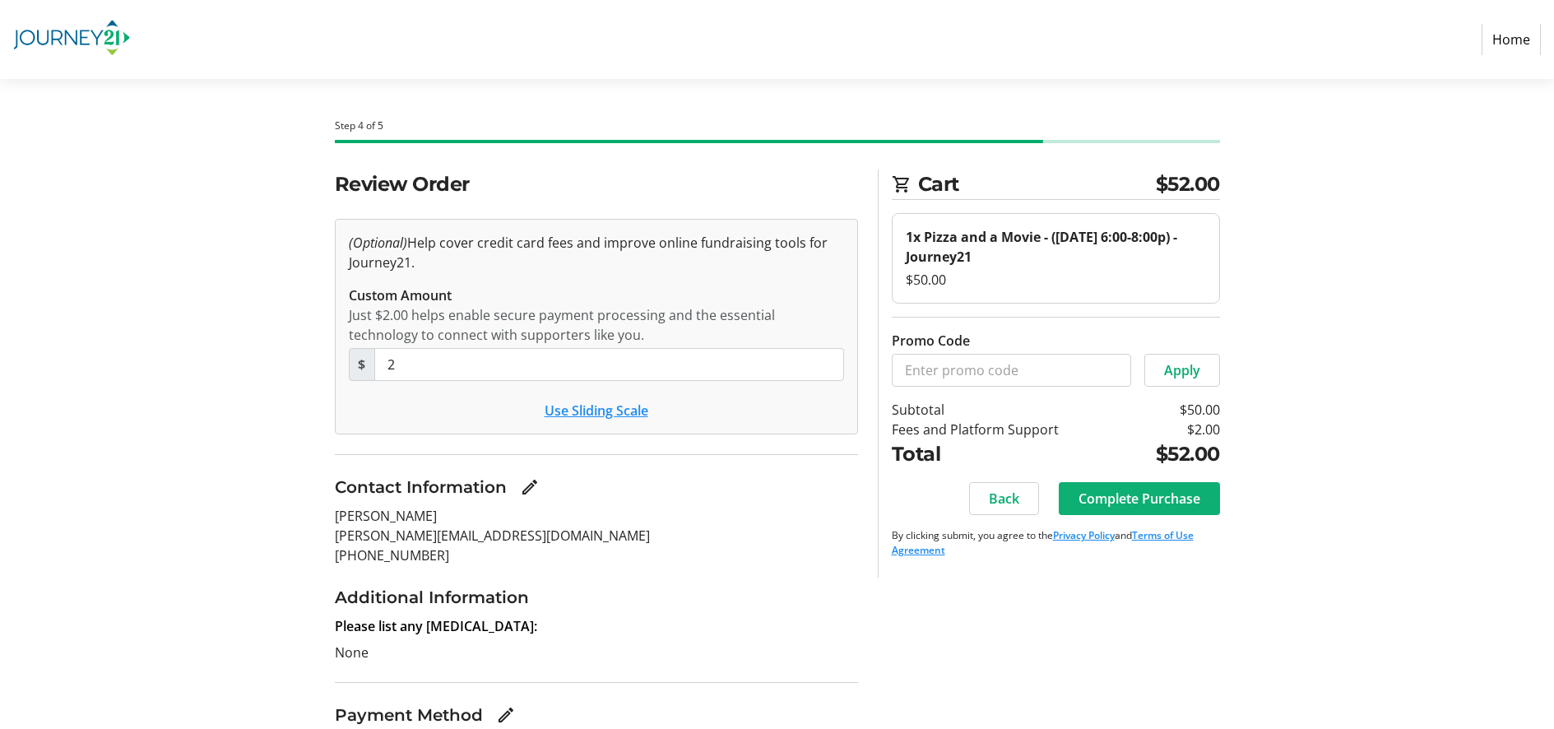
click at [1145, 498] on span "Complete Purchase" at bounding box center [1140, 499] width 122 height 20
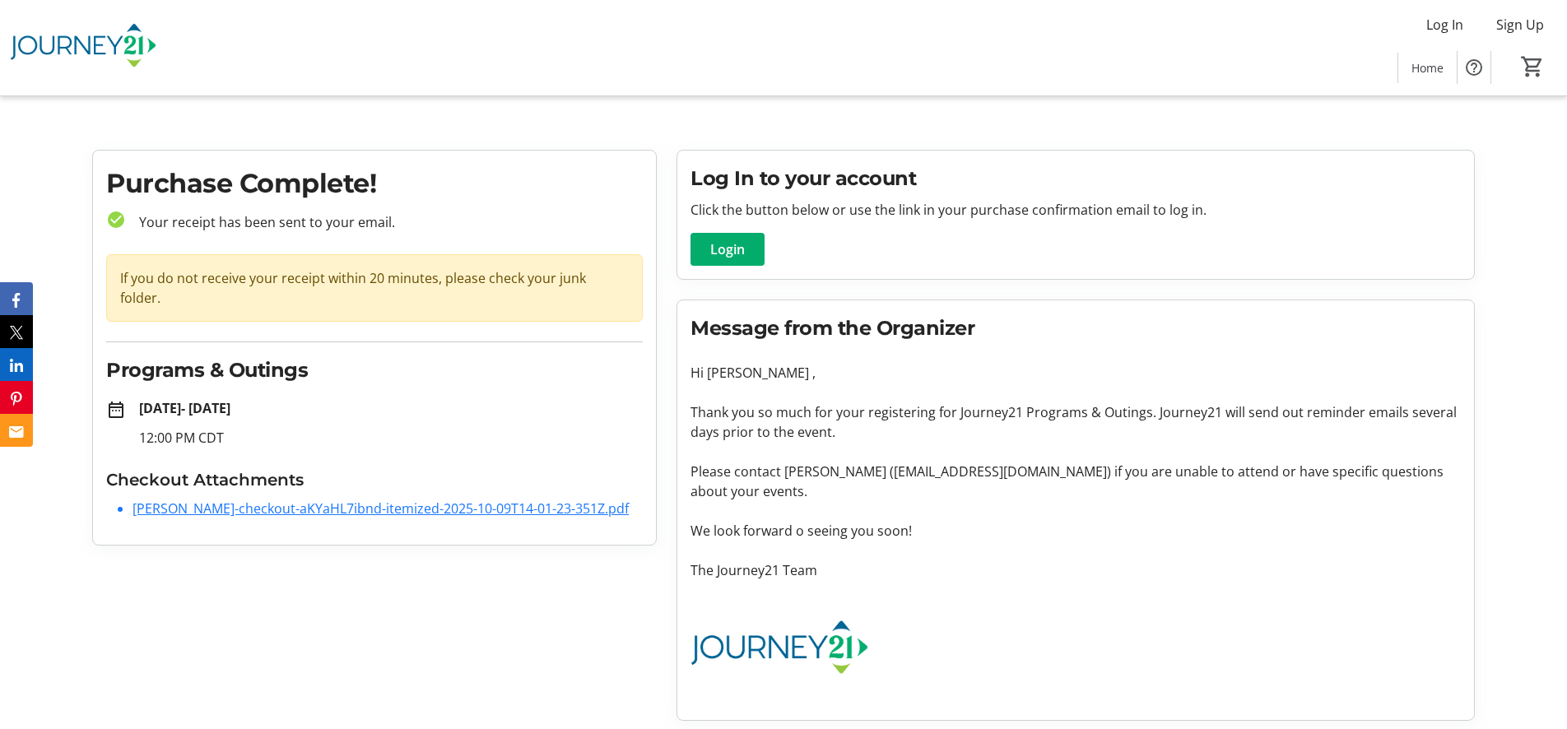
click at [290, 499] on link "Mikey-Schlifske-checkout-aKYaHL7ibnd-itemized-2025-10-09T14-01-23-351Z.pdf" at bounding box center [380, 508] width 496 height 18
